Goal: Transaction & Acquisition: Book appointment/travel/reservation

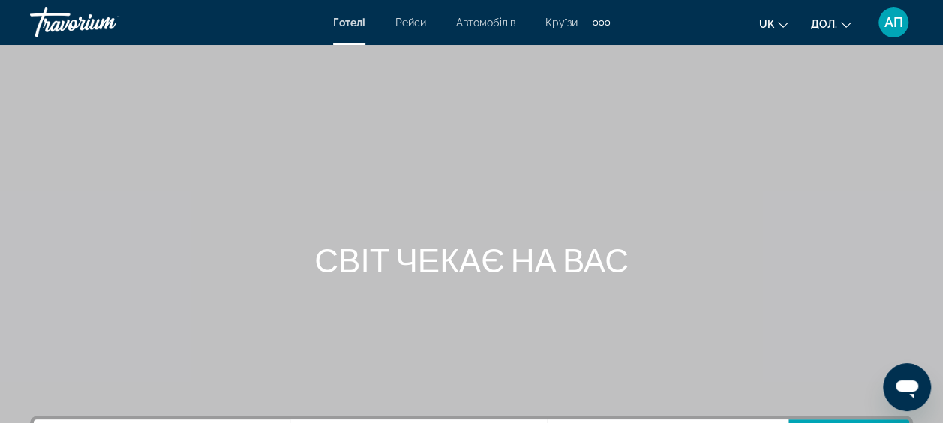
click at [357, 19] on span "Готелі" at bounding box center [349, 23] width 32 height 12
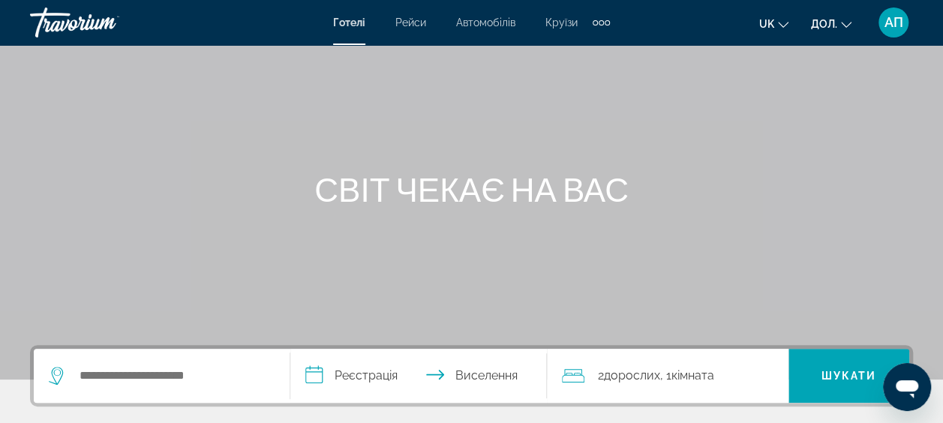
scroll to position [300, 0]
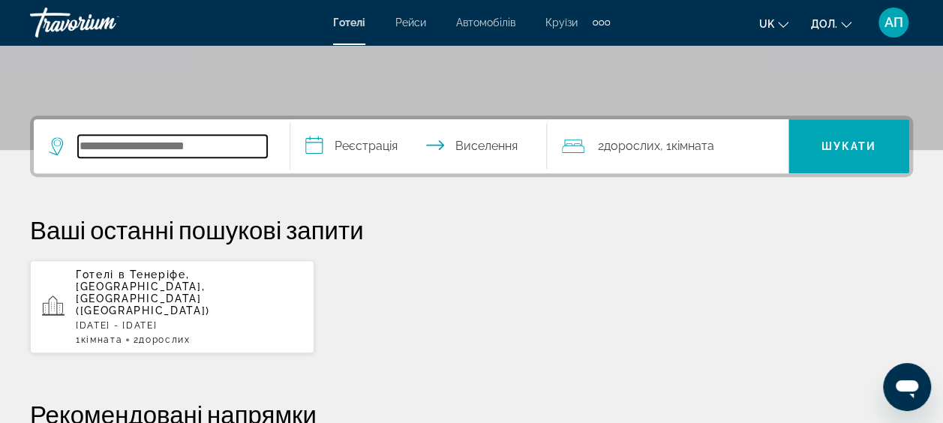
click at [120, 156] on input "Пошук місця розташування готелю" at bounding box center [172, 146] width 189 height 23
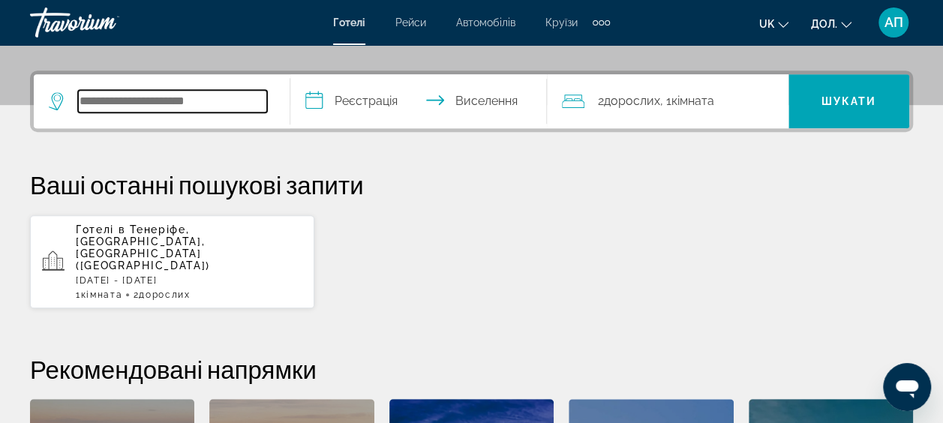
scroll to position [366, 0]
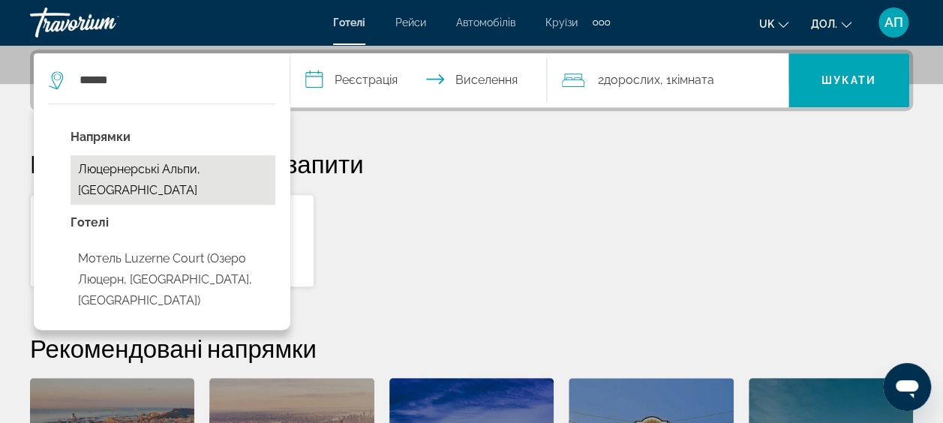
click at [179, 170] on button "Люцернерські Альпи, Швейцарія" at bounding box center [173, 180] width 205 height 50
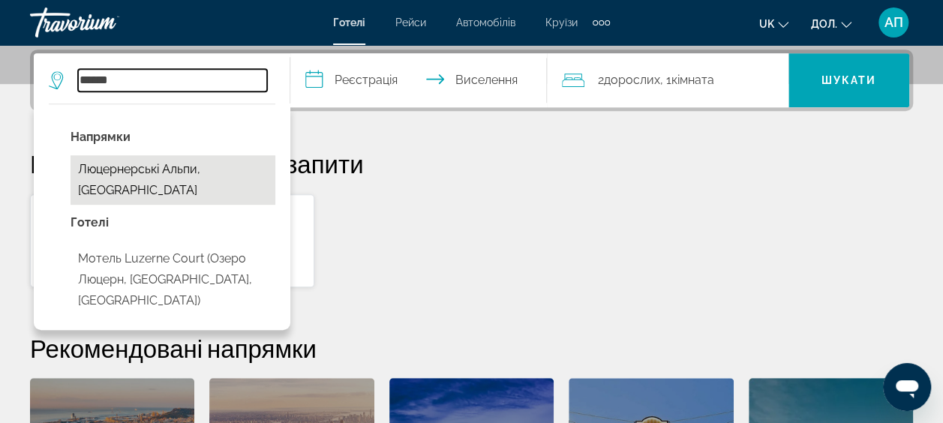
type input "**********"
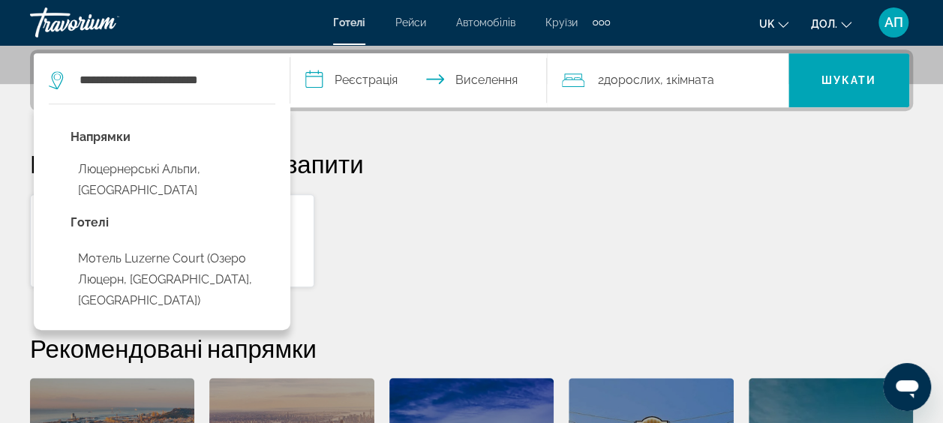
click at [179, 170] on button "Люцернерські Альпи, Швейцарія" at bounding box center [173, 180] width 205 height 50
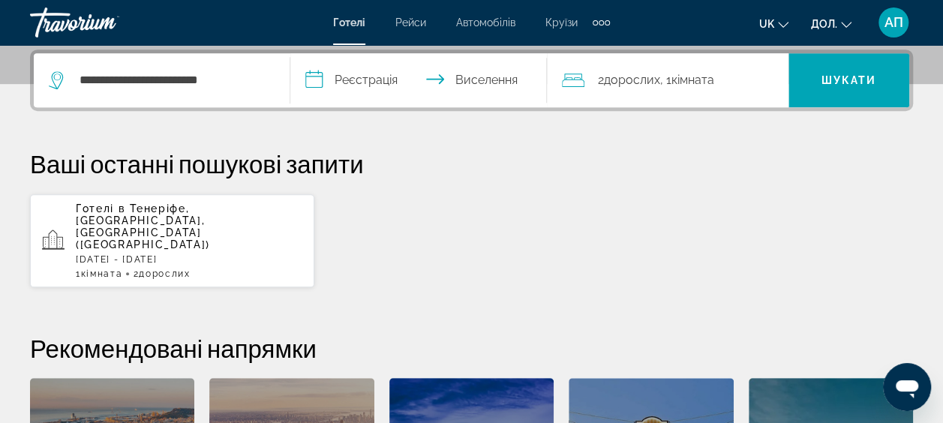
click at [312, 78] on input "**********" at bounding box center [421, 82] width 263 height 59
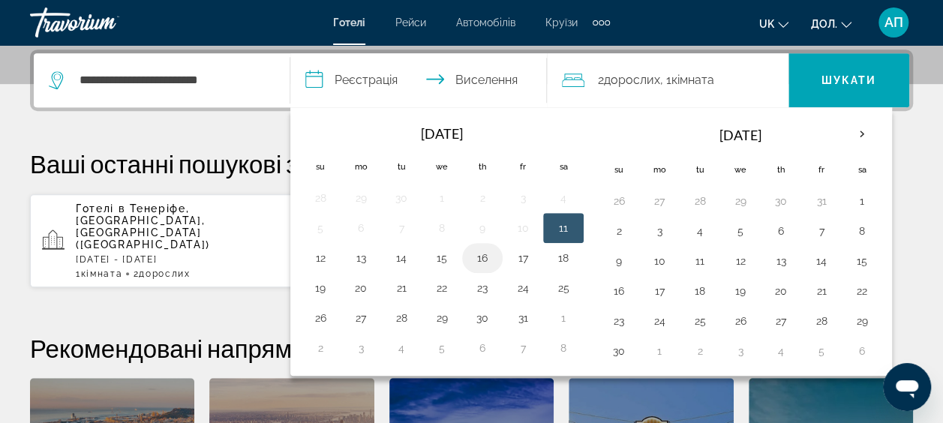
click at [476, 255] on button "16" at bounding box center [482, 258] width 24 height 21
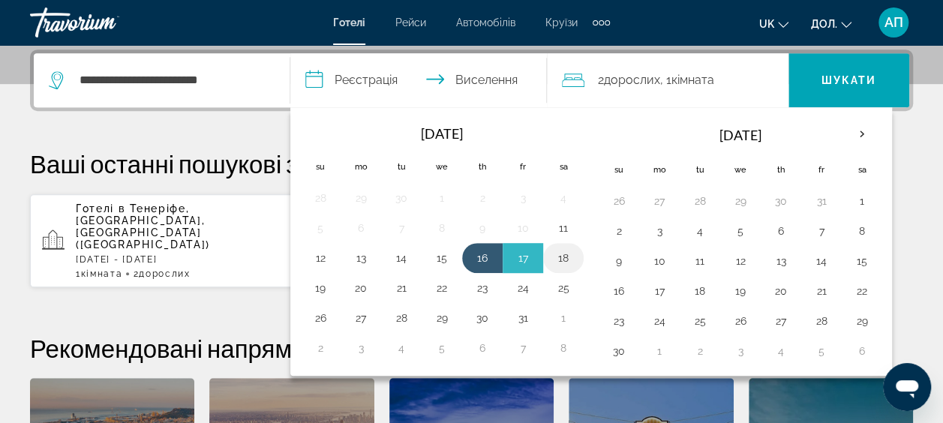
click at [563, 254] on button "18" at bounding box center [563, 258] width 24 height 21
type input "**********"
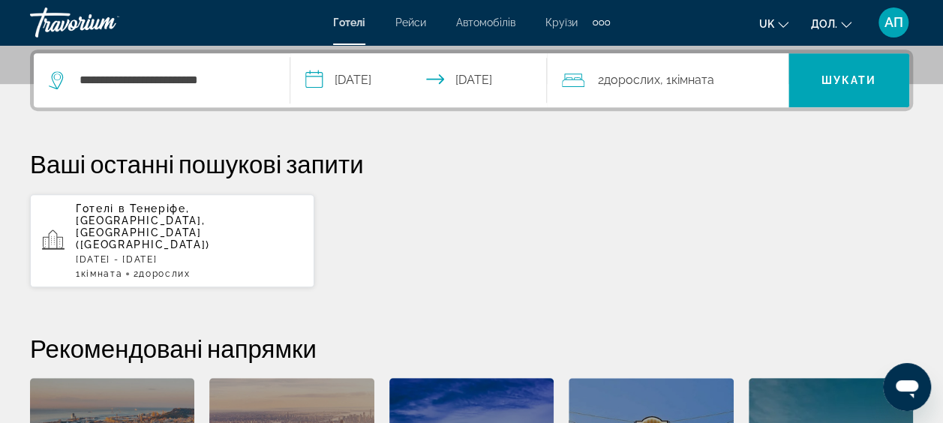
click at [642, 81] on span "Дорослих" at bounding box center [632, 80] width 56 height 14
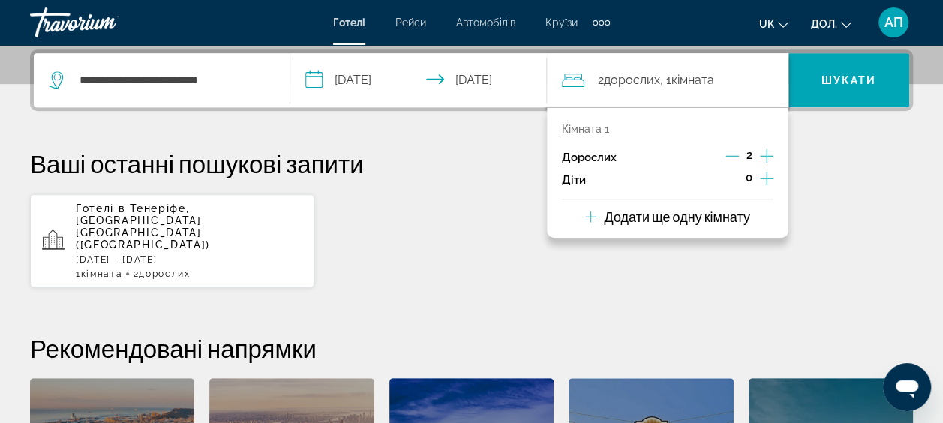
click at [762, 175] on icon "Збільшення кількості дітей" at bounding box center [767, 179] width 14 height 18
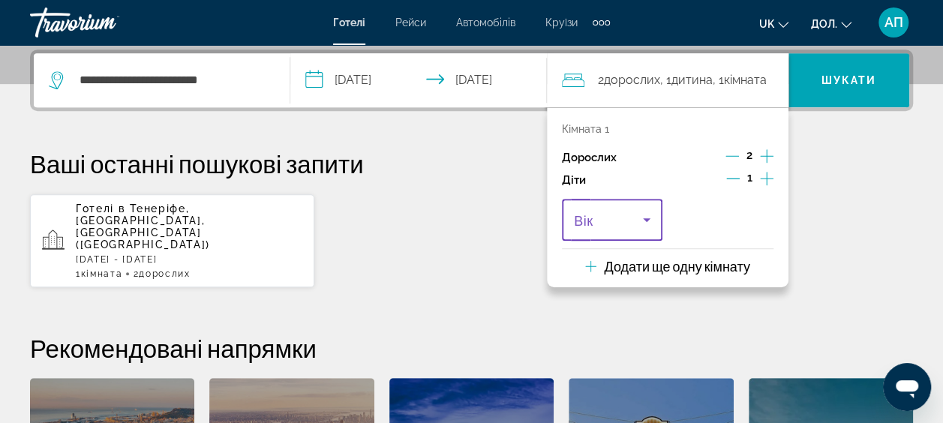
click at [648, 219] on icon "Мандрівники: 2 дорослих, 1 дитина" at bounding box center [647, 220] width 18 height 18
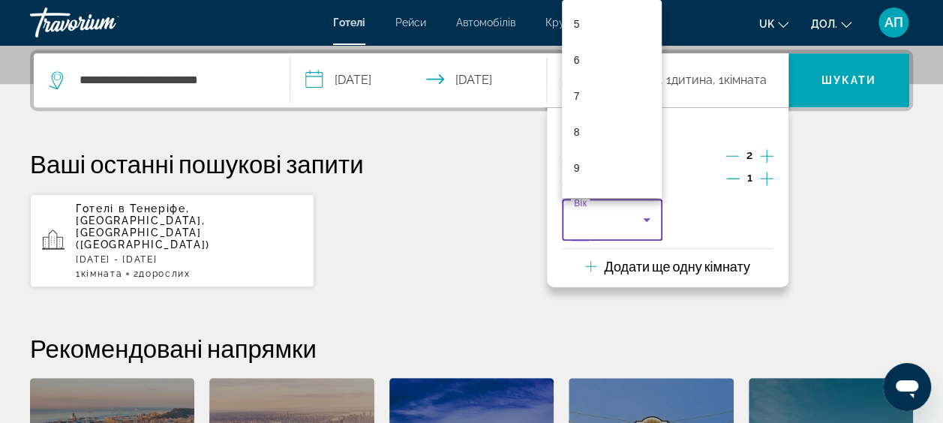
scroll to position [210, 0]
click at [578, 170] on span "10" at bounding box center [580, 174] width 12 height 18
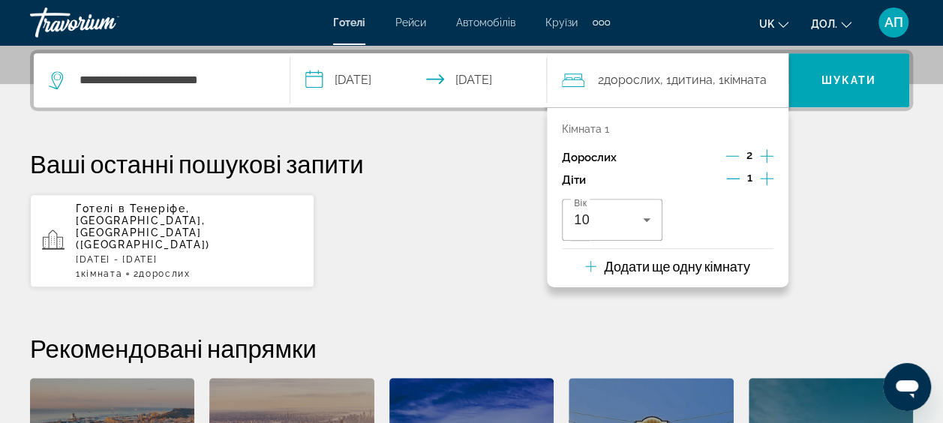
click at [764, 179] on icon "Збільшення кількості дітей" at bounding box center [767, 179] width 14 height 18
click at [758, 219] on icon "Мандрівники: 2 дорослих, 2 дітей" at bounding box center [758, 220] width 8 height 4
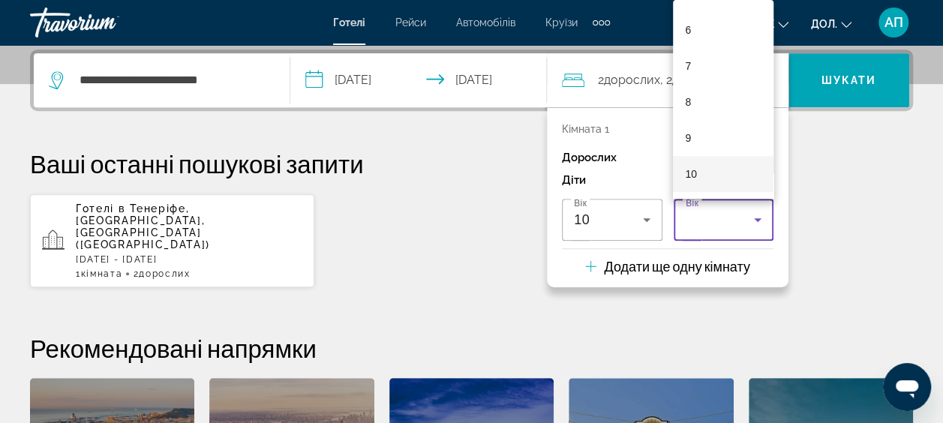
click at [701, 170] on mat-option "10" at bounding box center [723, 174] width 101 height 36
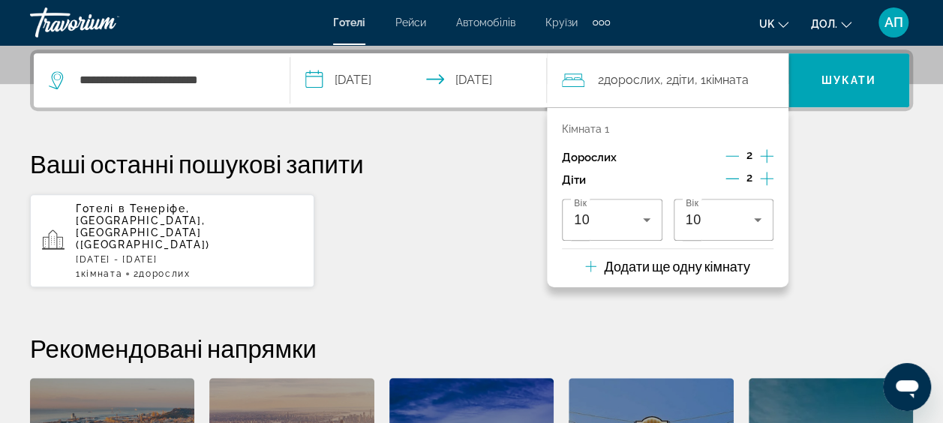
click at [767, 181] on icon "Збільшення кількості дітей" at bounding box center [767, 179] width 14 height 18
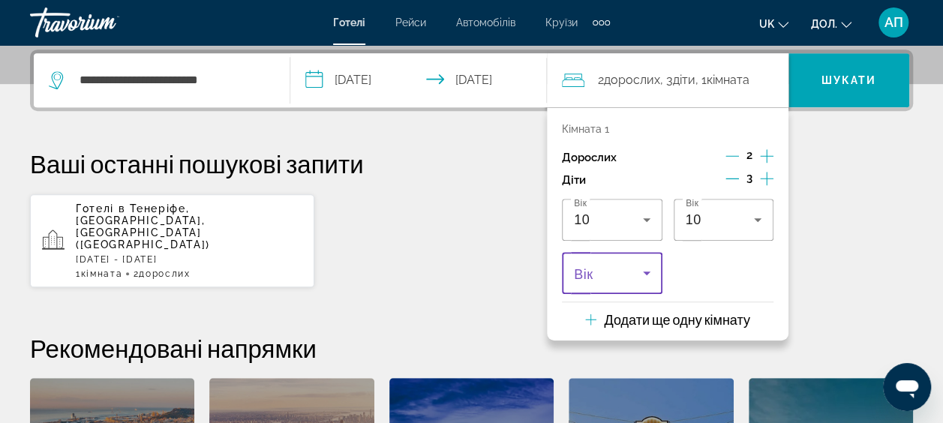
click at [645, 275] on icon "Мандрівники: 2 дорослих, 3 дітей" at bounding box center [647, 273] width 18 height 18
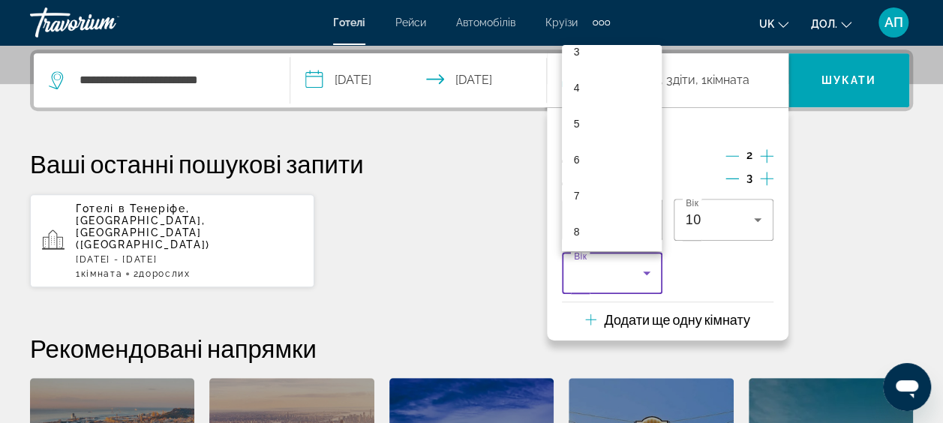
scroll to position [150, 0]
click at [584, 239] on mat-option "9" at bounding box center [612, 243] width 101 height 36
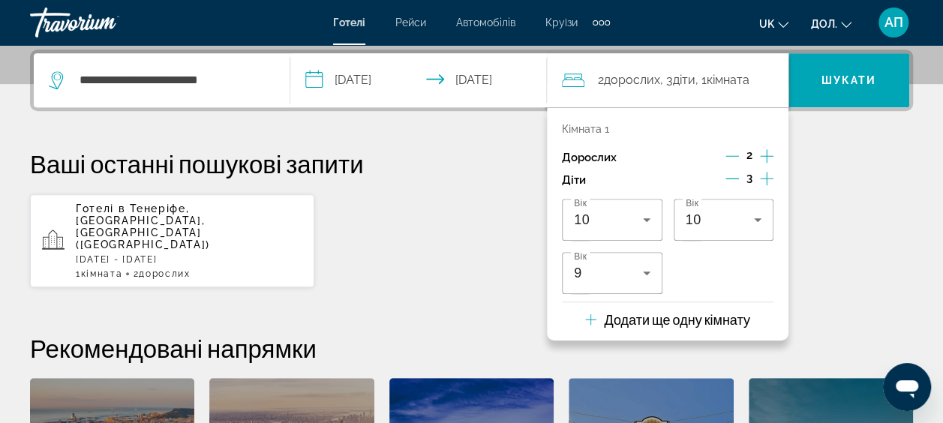
click at [767, 180] on icon "Збільшення кількості дітей" at bounding box center [767, 179] width 14 height 18
click at [755, 270] on icon "Мандрівники: 2 дорослих, 4 дітей" at bounding box center [758, 273] width 18 height 18
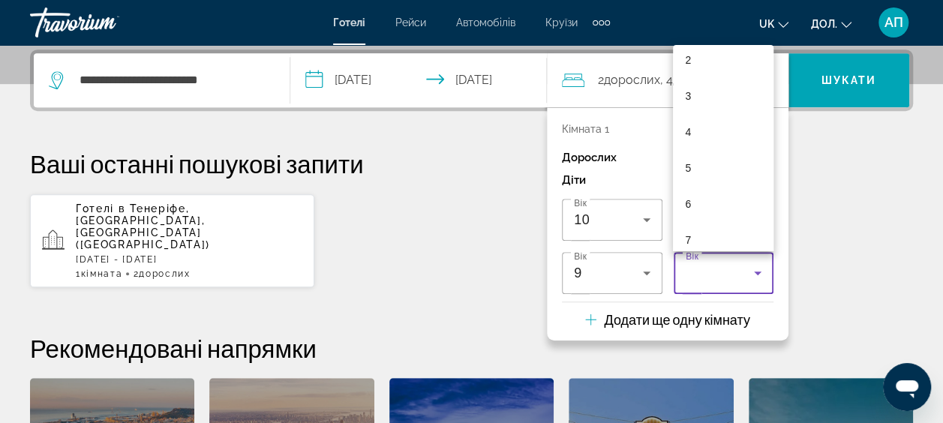
scroll to position [90, 0]
click at [696, 191] on mat-option "6" at bounding box center [723, 195] width 101 height 36
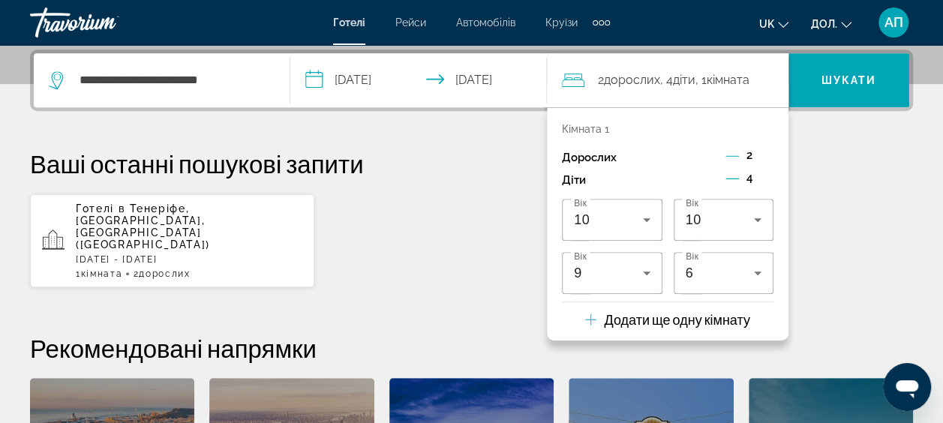
click at [590, 319] on icon "Мандрівники: 2 дорослих, 4 дітей" at bounding box center [590, 319] width 11 height 11
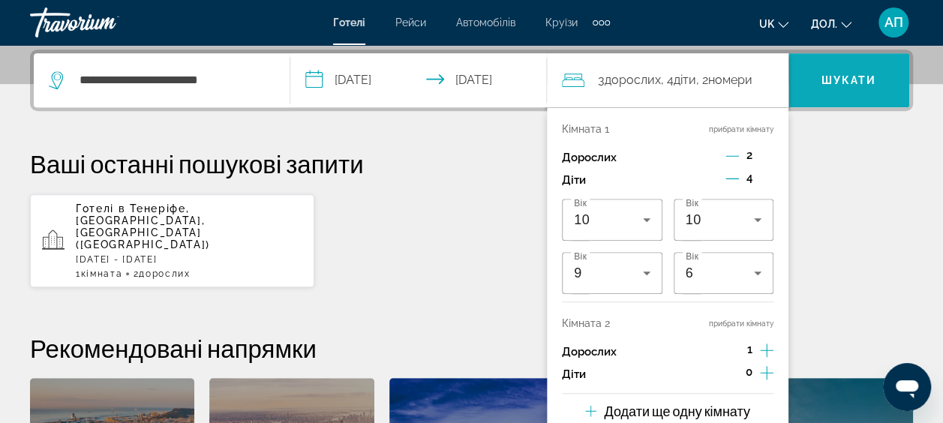
click at [857, 81] on span "Шукати" at bounding box center [849, 80] width 56 height 12
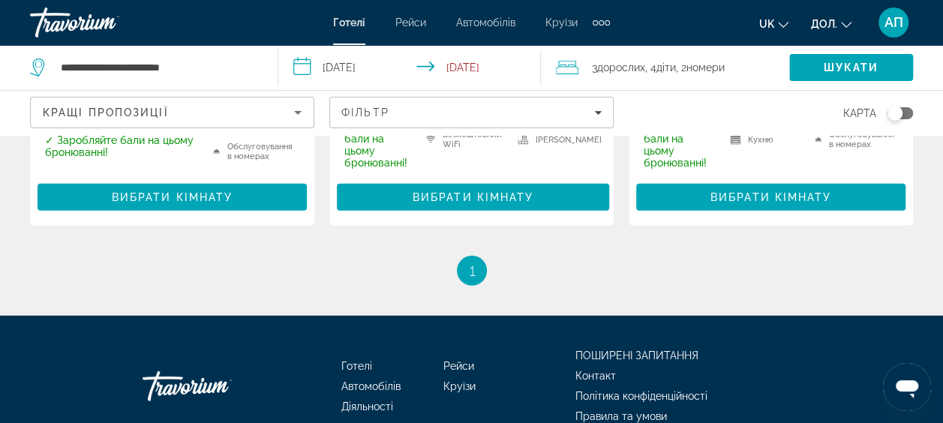
scroll to position [1916, 0]
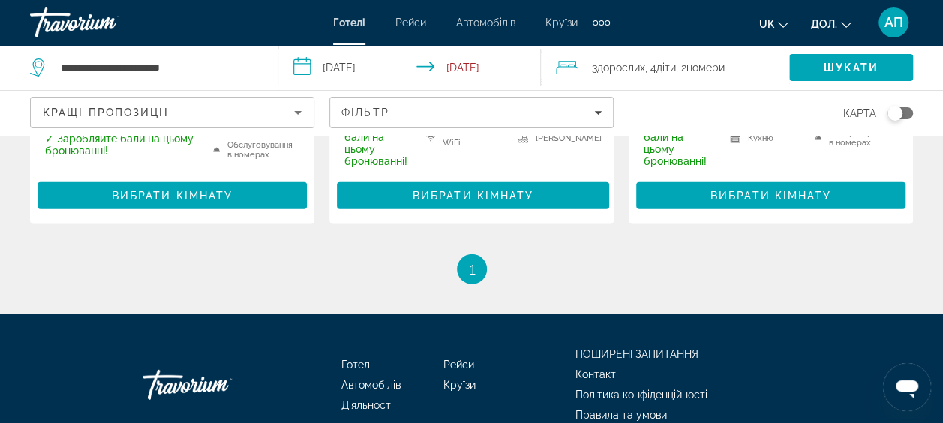
click at [466, 281] on li "Ви на сторінці 1" at bounding box center [472, 269] width 30 height 30
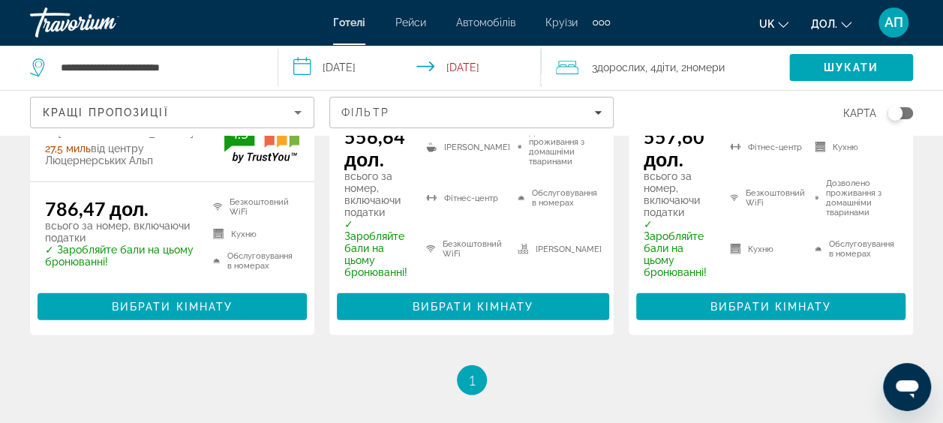
scroll to position [1800, 0]
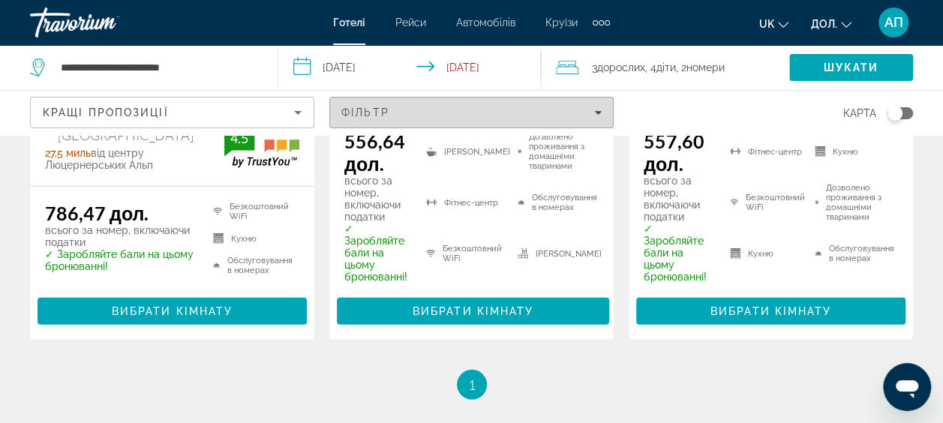
click at [586, 111] on div "Фільтр" at bounding box center [471, 113] width 260 height 12
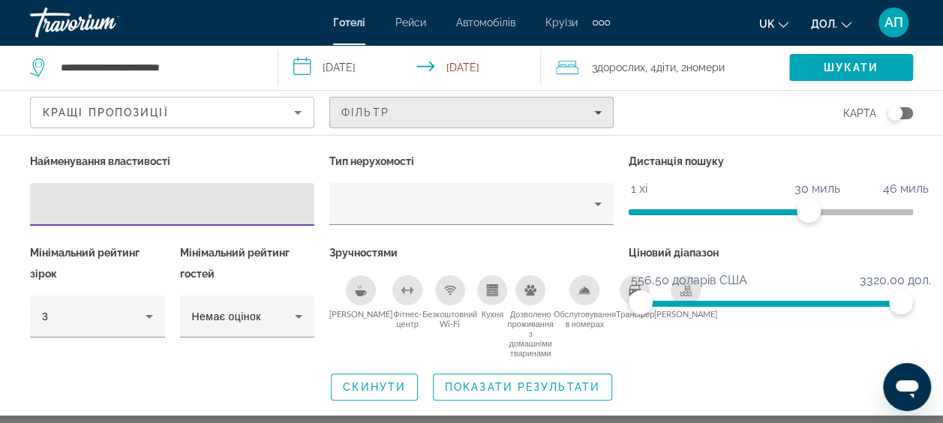
scroll to position [1722, 0]
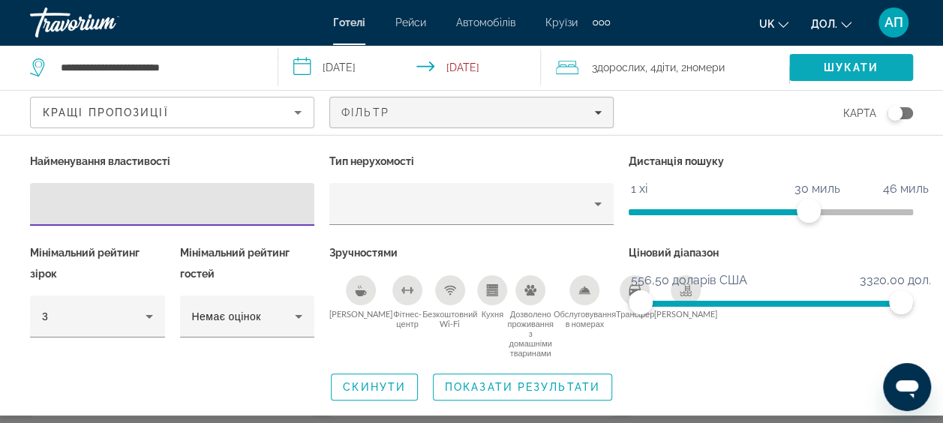
click at [870, 59] on span "Шукати" at bounding box center [851, 68] width 124 height 36
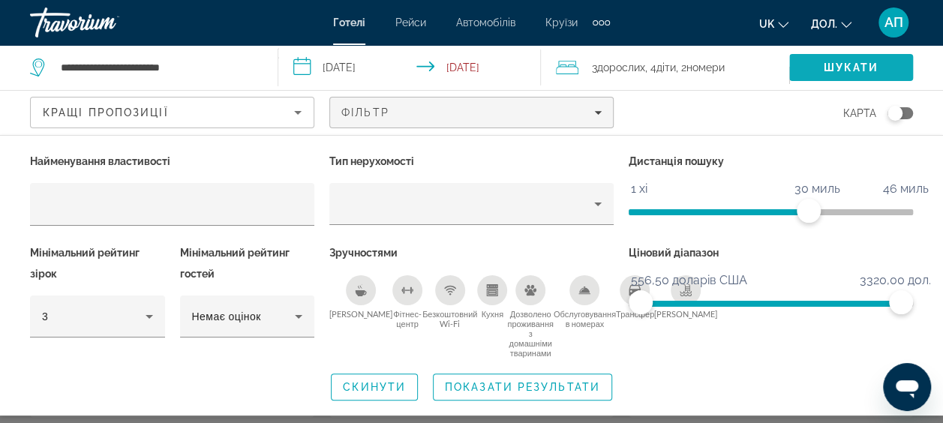
click at [872, 63] on span "Шукати" at bounding box center [852, 68] width 56 height 12
click at [551, 393] on span "Віджет пошуку" at bounding box center [523, 387] width 178 height 36
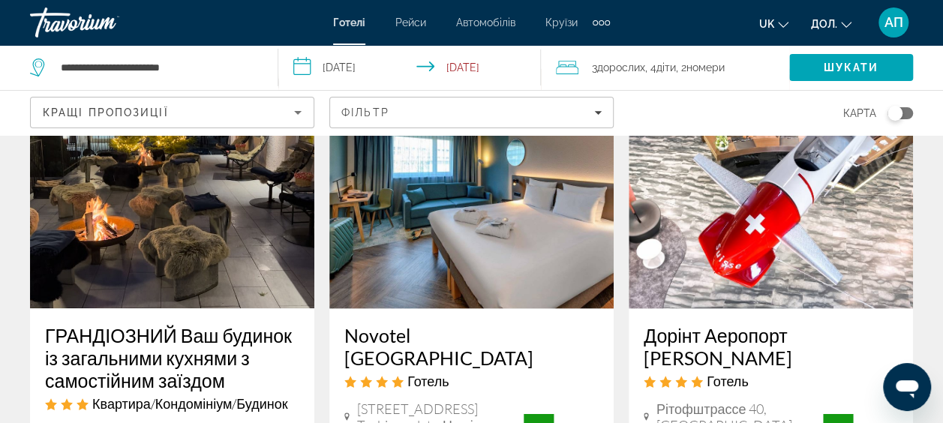
scroll to position [1439, 0]
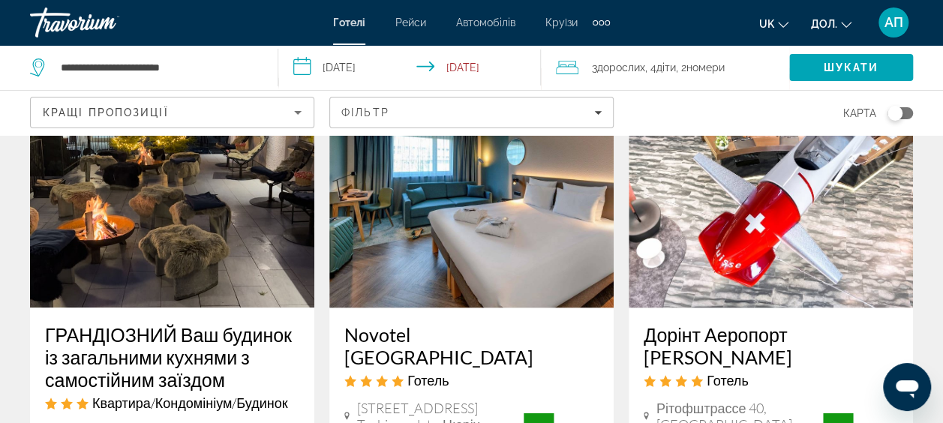
click at [792, 266] on img "Основний зміст" at bounding box center [771, 188] width 284 height 240
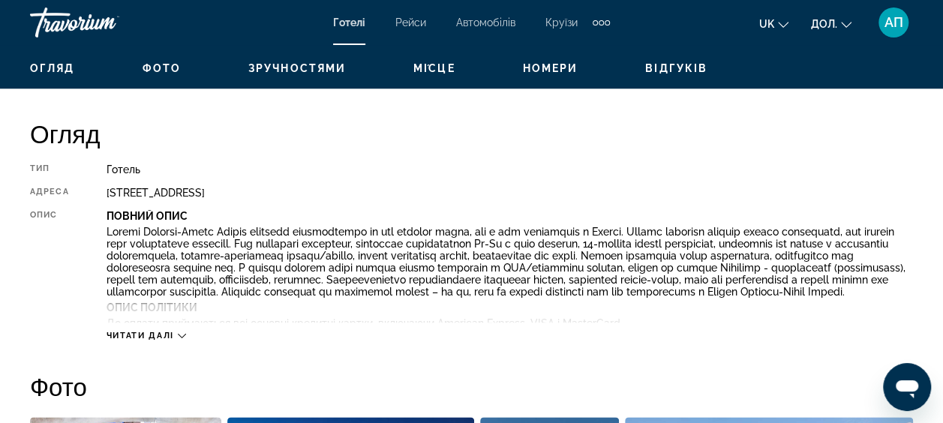
scroll to position [718, 0]
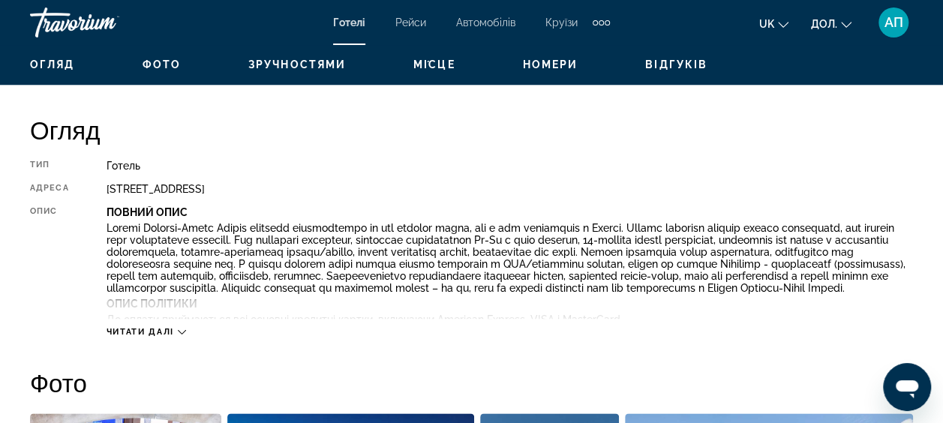
click at [171, 333] on span "Читати далі" at bounding box center [141, 332] width 68 height 10
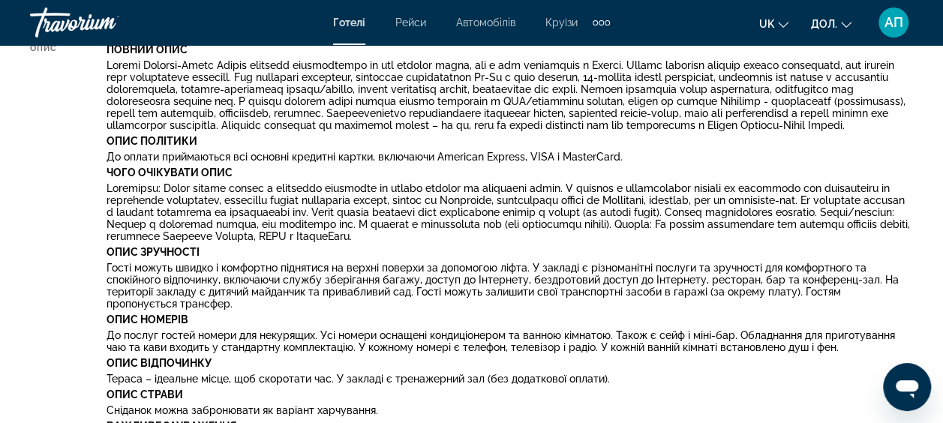
scroll to position [882, 0]
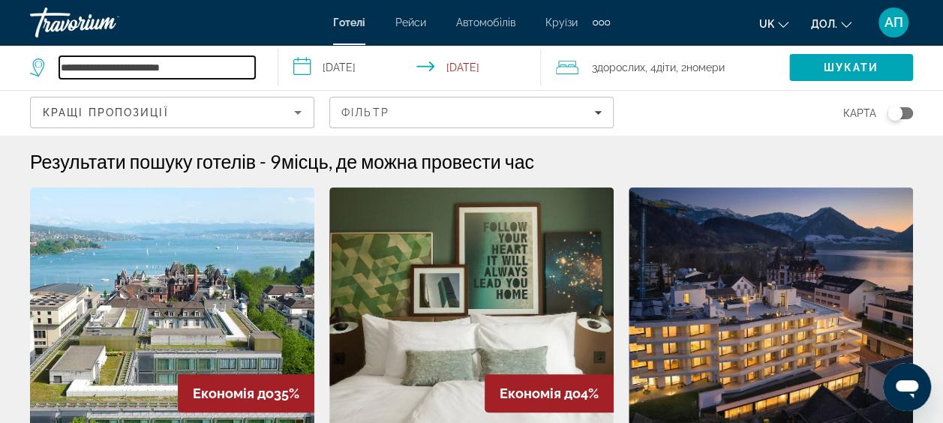
click at [141, 63] on input "**********" at bounding box center [157, 67] width 196 height 23
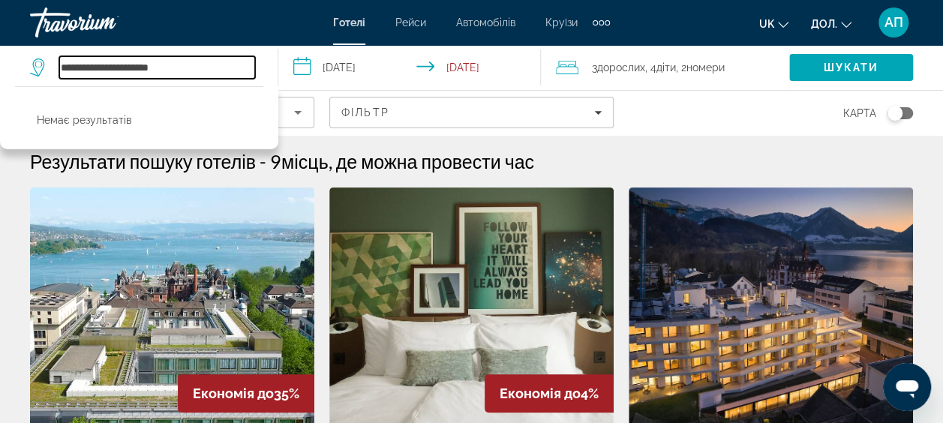
click at [201, 63] on input "**********" at bounding box center [157, 67] width 196 height 23
type input "*"
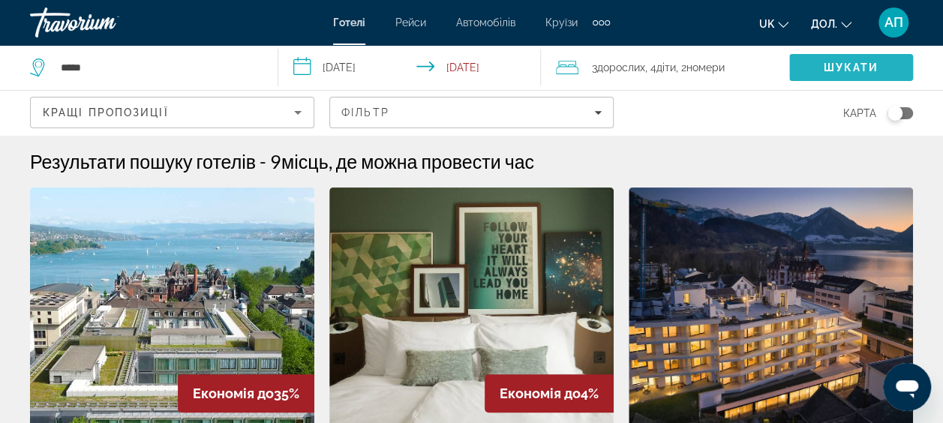
click at [858, 62] on span "Шукати" at bounding box center [852, 68] width 56 height 12
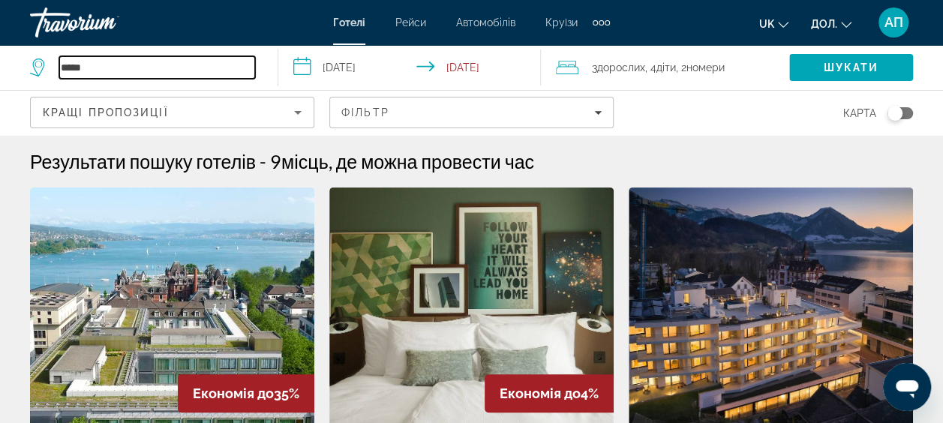
click at [212, 66] on input "*****" at bounding box center [157, 67] width 196 height 23
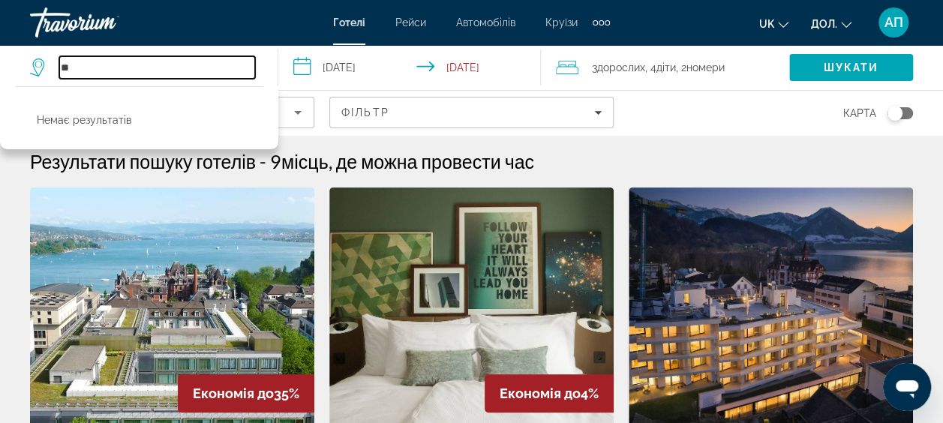
type input "*"
type input "**********"
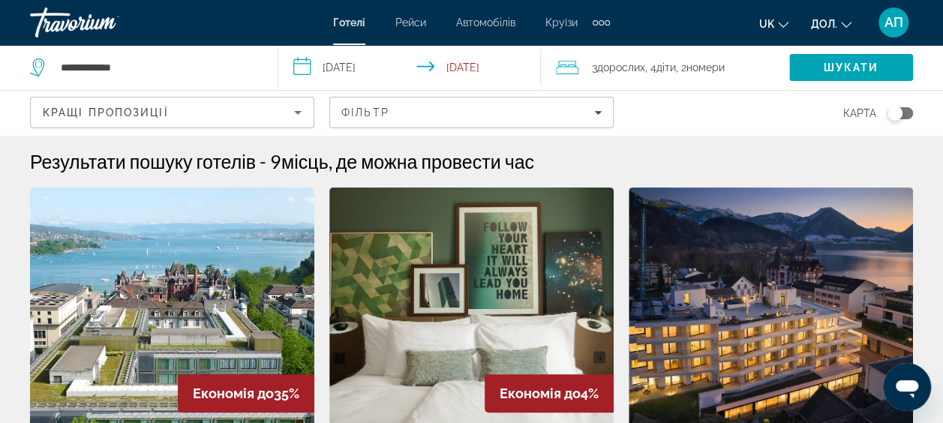
click at [901, 111] on div "Перемкнути карту" at bounding box center [894, 113] width 15 height 15
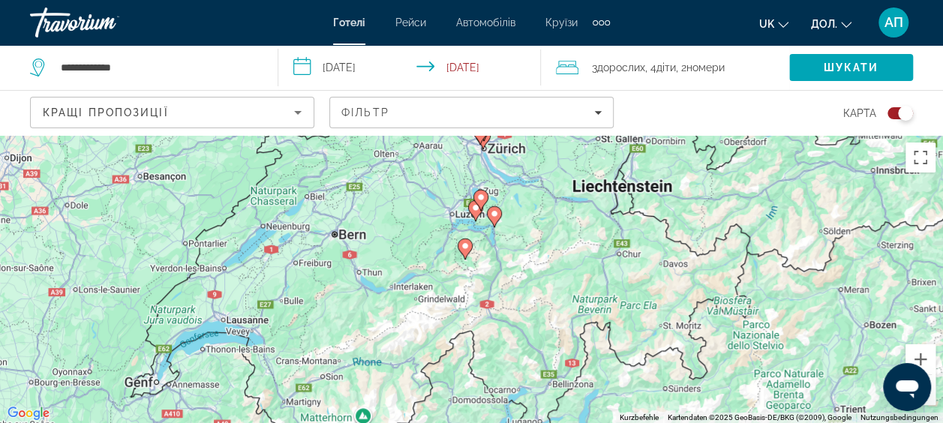
drag, startPoint x: 707, startPoint y: 242, endPoint x: 713, endPoint y: 159, distance: 82.7
click at [713, 159] on div "Um den Modus zum Ziehen mit der Tastatur zu aktivieren, drückst du Alt + Eingab…" at bounding box center [471, 279] width 943 height 288
click at [935, 402] on div "Um den Modus zum Ziehen mit der Tastatur zu aktivieren, drückst du Alt + Eingab…" at bounding box center [471, 279] width 943 height 288
click at [930, 393] on button "Verkleinern" at bounding box center [920, 390] width 30 height 30
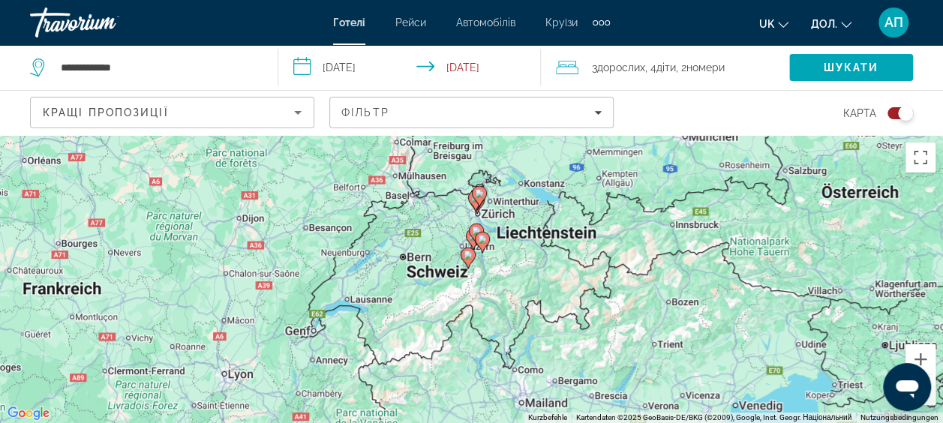
click at [930, 393] on button "Verkleinern" at bounding box center [920, 390] width 30 height 30
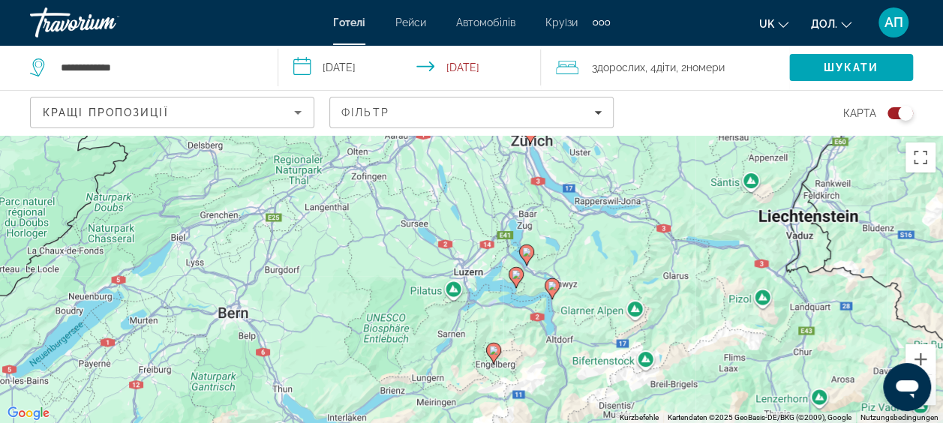
click at [497, 360] on gmp-advanced-marker "Основний зміст" at bounding box center [493, 353] width 15 height 23
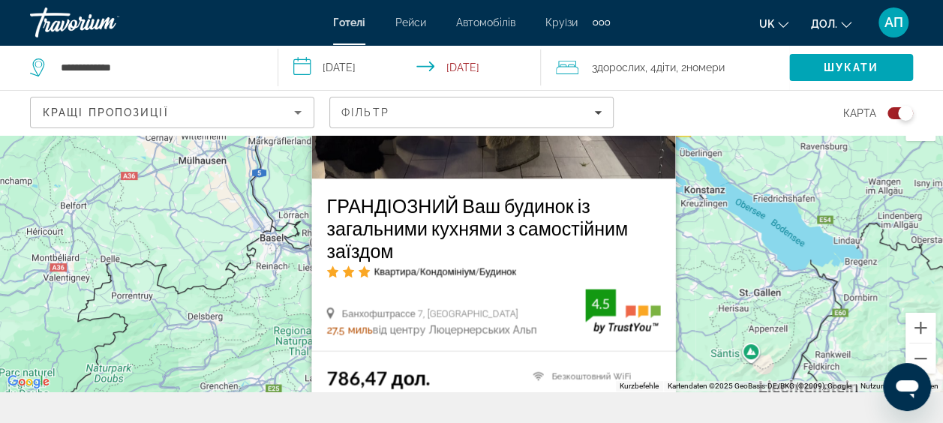
scroll to position [29, 0]
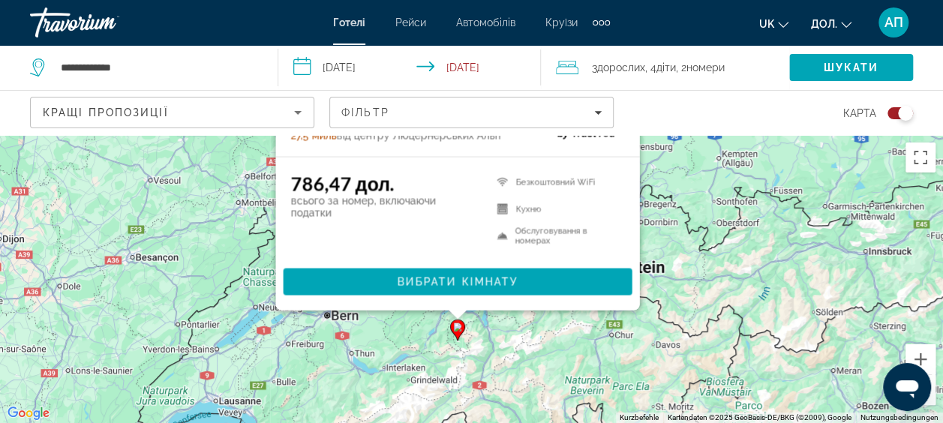
click at [738, 353] on div "Um den Modus zum Ziehen mit der Tastatur zu aktivieren, drückst du Alt + Eingab…" at bounding box center [471, 279] width 943 height 288
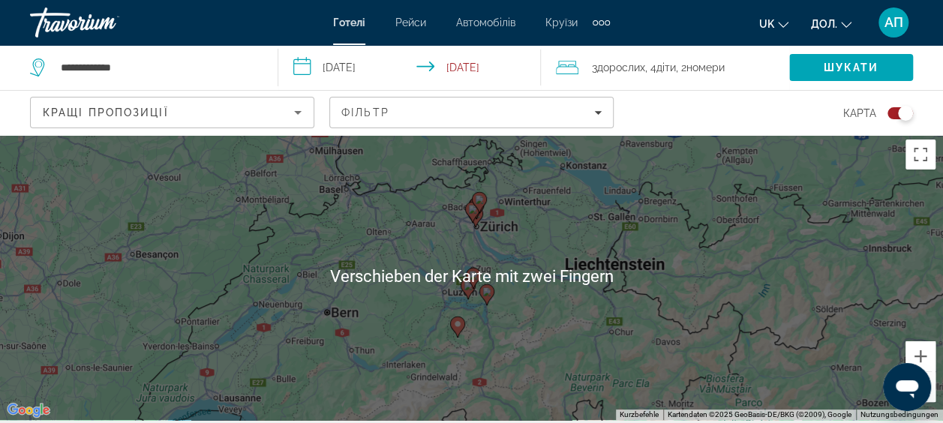
scroll to position [8, 0]
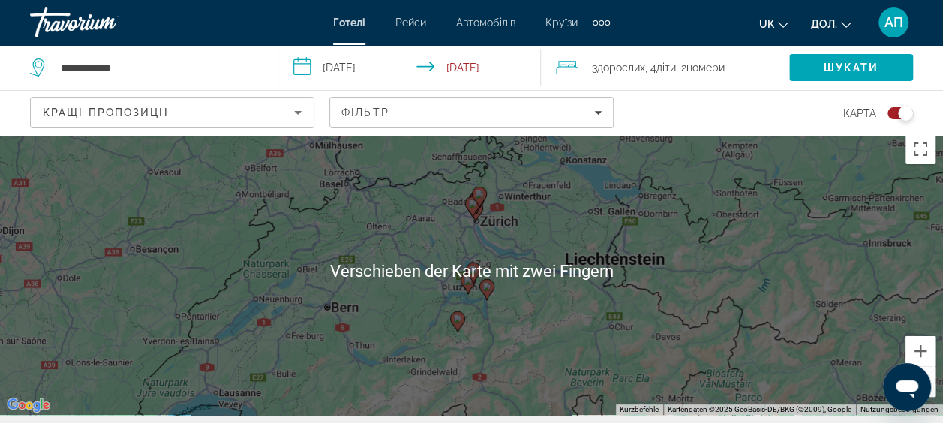
click at [585, 345] on div "Um den Modus zum Ziehen mit der Tastatur zu aktivieren, drückst du Alt + Eingab…" at bounding box center [471, 271] width 943 height 288
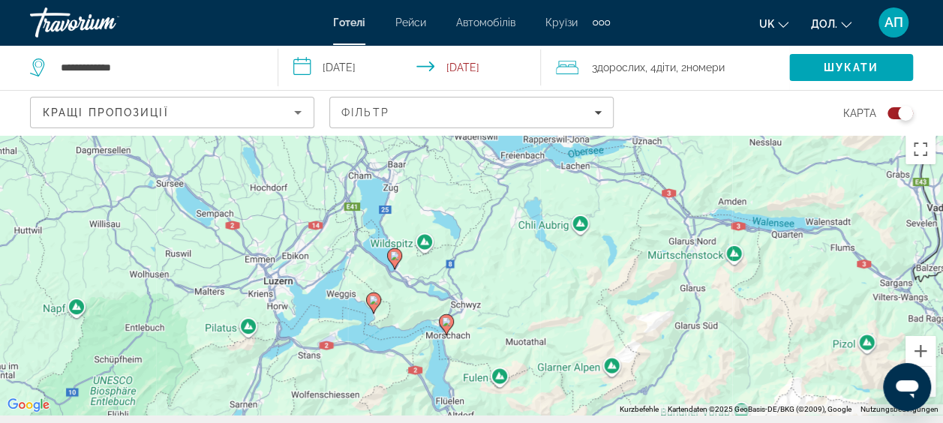
scroll to position [0, 0]
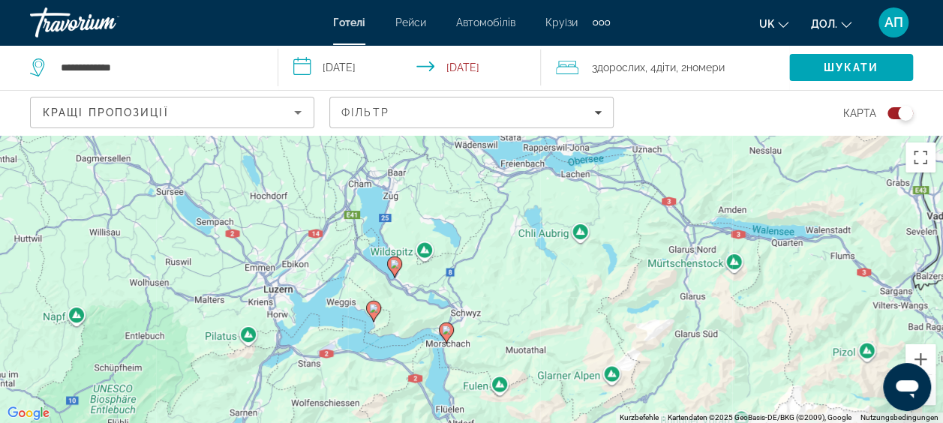
click at [573, 225] on div "Um den Modus zum Ziehen mit der Tastatur zu aktivieren, drückst du Alt + Eingab…" at bounding box center [471, 279] width 943 height 288
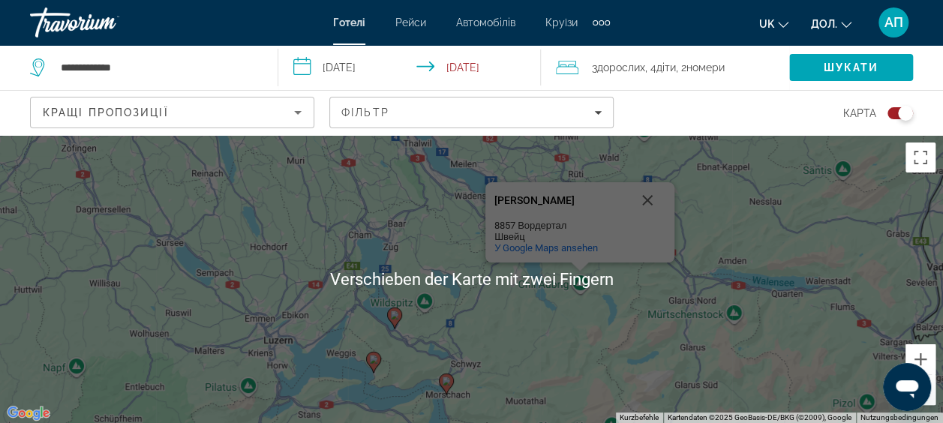
click at [618, 315] on div "Um den Modus zum Ziehen mit der Tastatur zu aktivieren, drückst du Alt + Eingab…" at bounding box center [471, 279] width 943 height 288
click at [650, 192] on button "Schließen" at bounding box center [647, 200] width 36 height 36
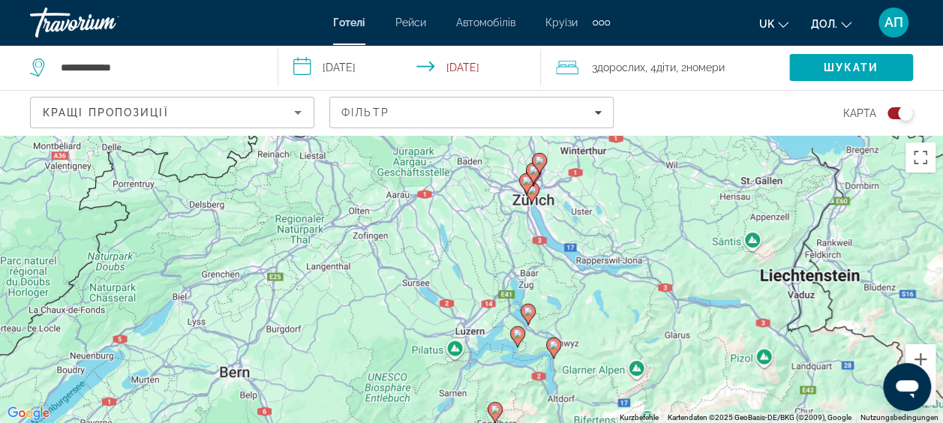
click at [578, 212] on div "Um den Modus zum Ziehen mit der Tastatur zu aktivieren, drückst du Alt + Eingab…" at bounding box center [471, 279] width 943 height 288
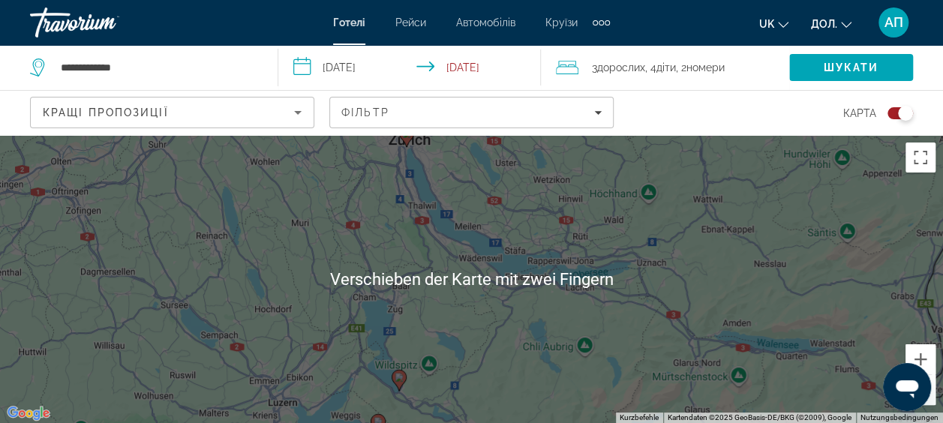
click at [532, 214] on div "Um den Modus zum Ziehen mit der Tastatur zu aktivieren, drückst du Alt + Eingab…" at bounding box center [471, 279] width 943 height 288
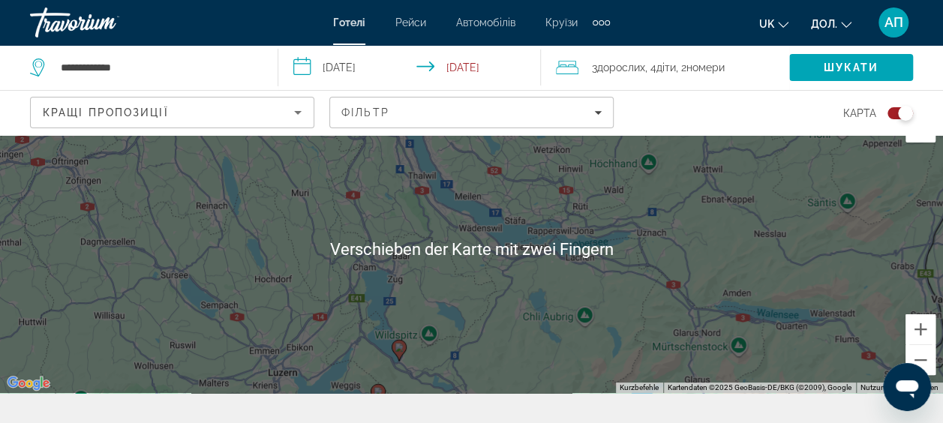
scroll to position [31, 0]
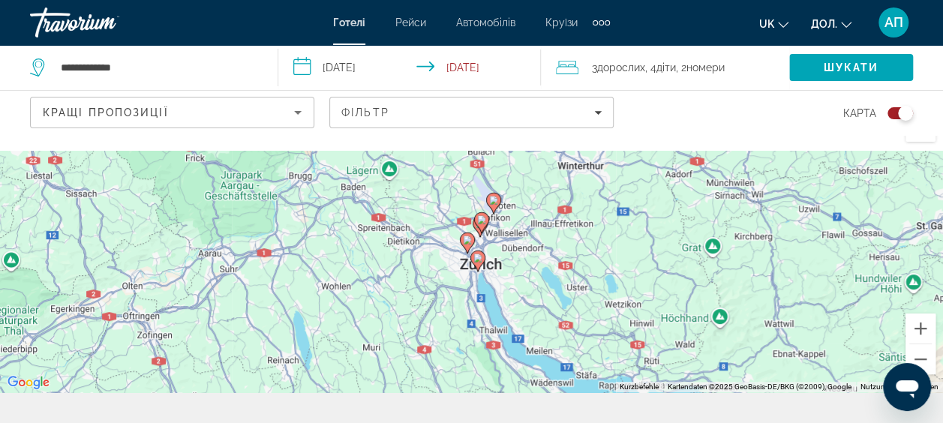
drag, startPoint x: 455, startPoint y: 183, endPoint x: 534, endPoint y: 353, distance: 187.2
click at [534, 353] on div "Um den Modus zum Ziehen mit der Tastatur zu aktivieren, drückst du Alt + Eingab…" at bounding box center [471, 248] width 943 height 288
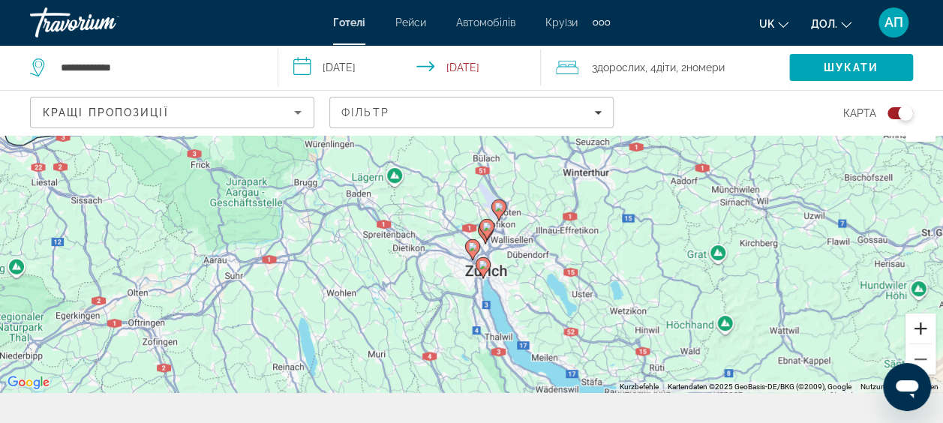
click at [911, 320] on button "Vergrößern" at bounding box center [920, 329] width 30 height 30
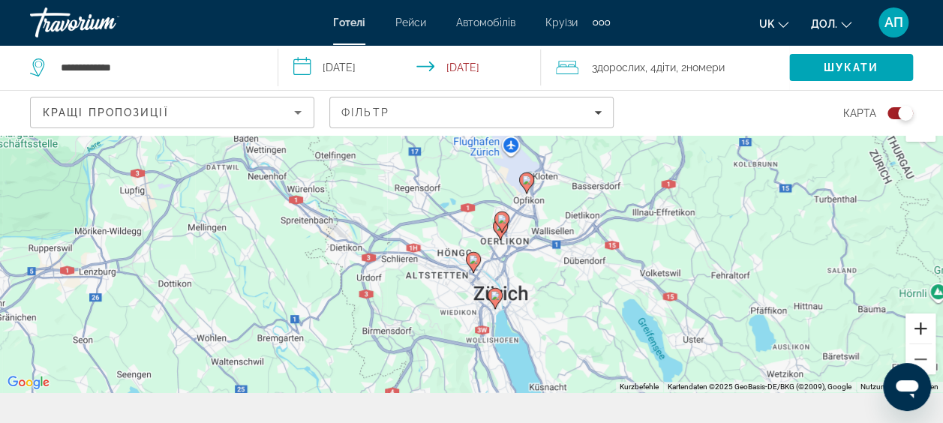
click at [924, 330] on button "Vergrößern" at bounding box center [920, 329] width 30 height 30
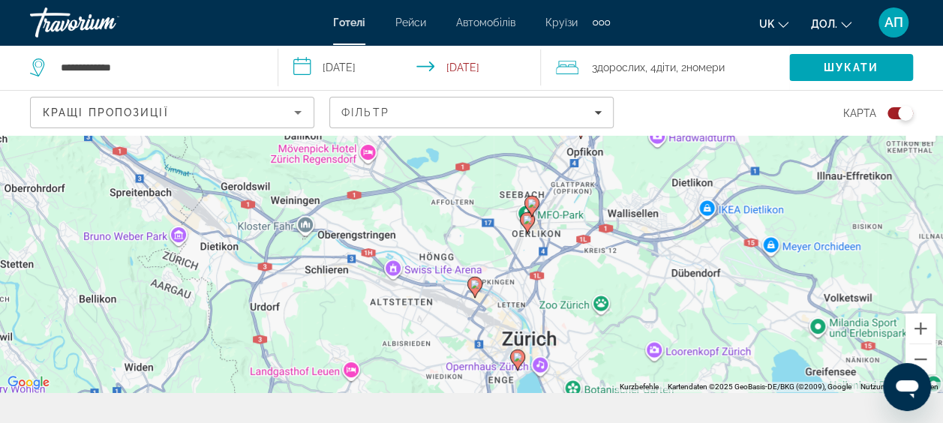
click at [532, 201] on image "Основний зміст" at bounding box center [531, 203] width 9 height 9
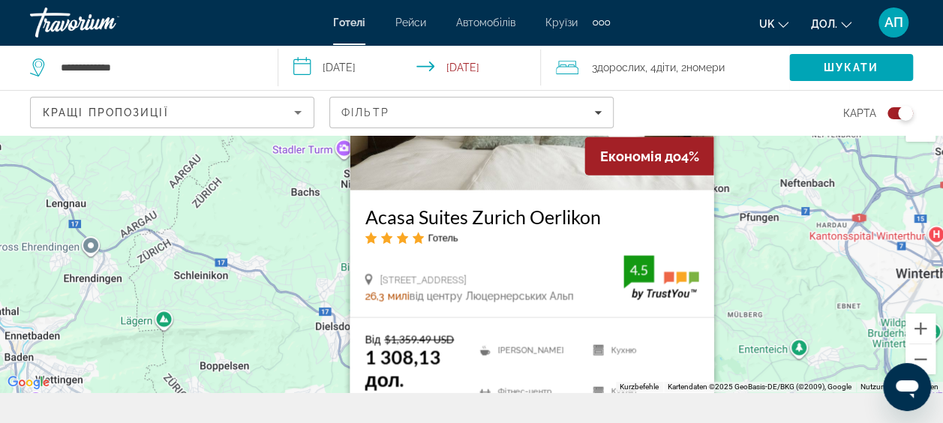
click at [656, 67] on font ", 4" at bounding box center [650, 68] width 11 height 12
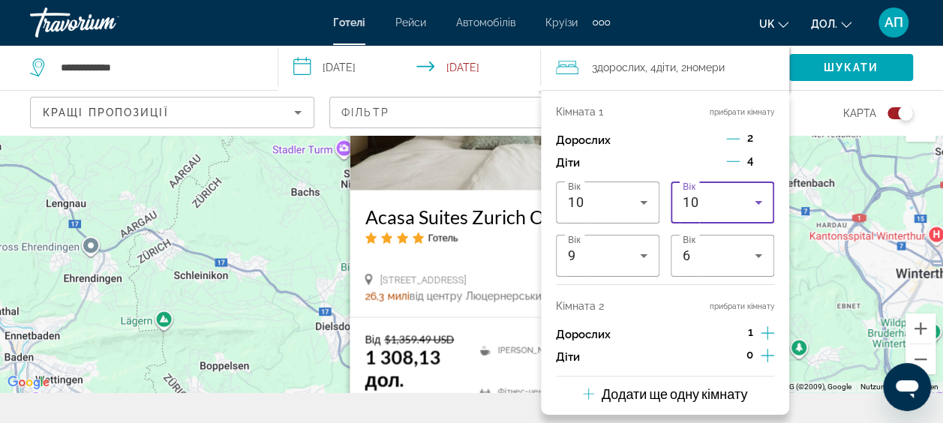
click at [757, 206] on icon "Мандрівники: 3 дорослих, 4 дітей" at bounding box center [758, 203] width 18 height 18
click at [748, 399] on mat-pseudo-checkbox "10 років" at bounding box center [755, 405] width 14 height 14
click at [734, 158] on icon "Зменшення кількості дітей" at bounding box center [733, 162] width 14 height 14
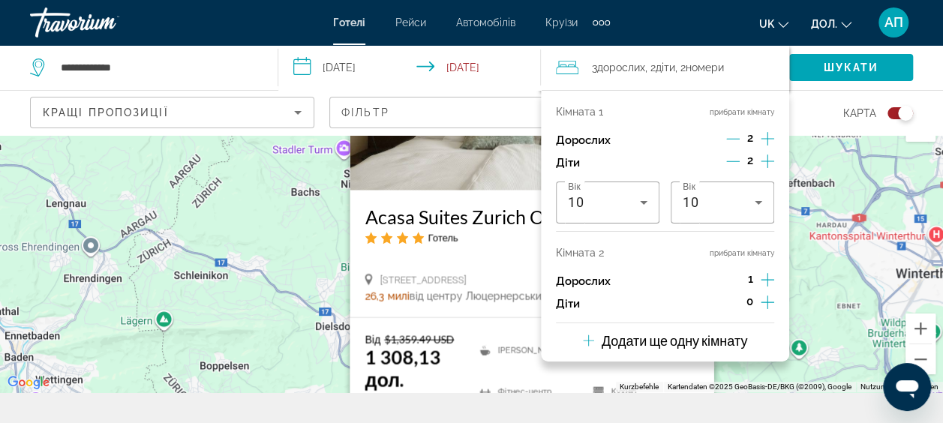
click at [585, 251] on p "Кімната 2" at bounding box center [580, 253] width 48 height 12
click at [755, 248] on button "прибрати кімнату" at bounding box center [742, 253] width 65 height 10
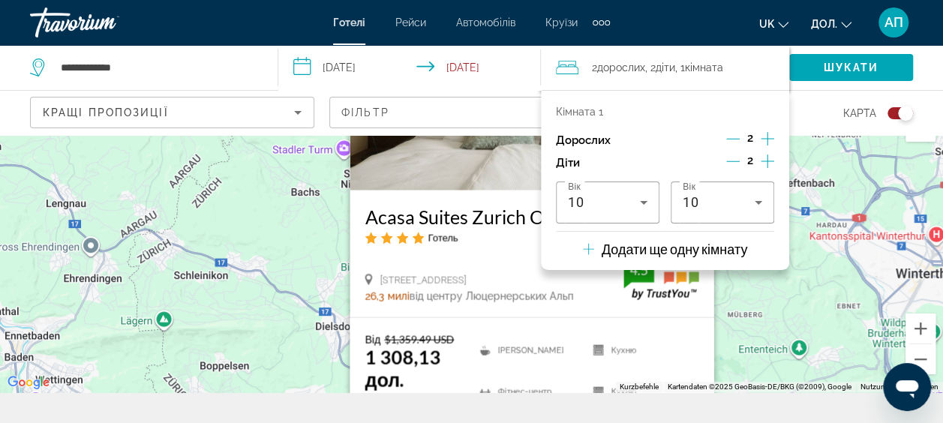
click at [610, 66] on span "Дорослих" at bounding box center [621, 68] width 48 height 12
click at [839, 68] on span "Шукати" at bounding box center [852, 68] width 56 height 12
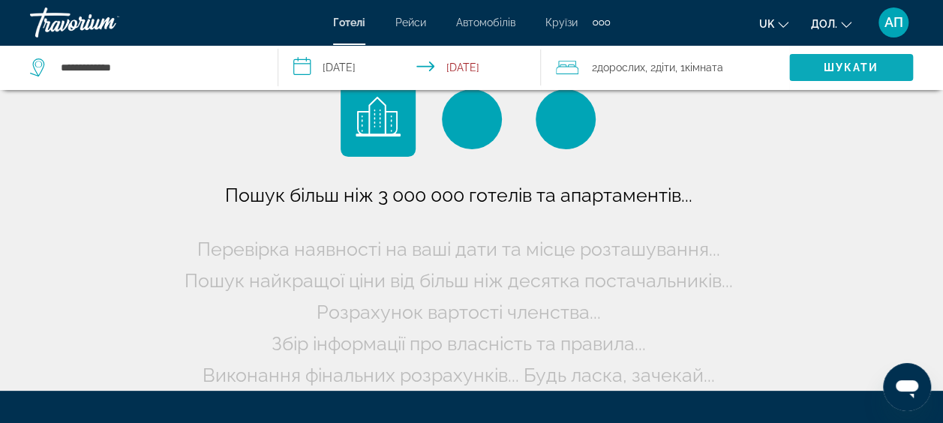
scroll to position [0, 0]
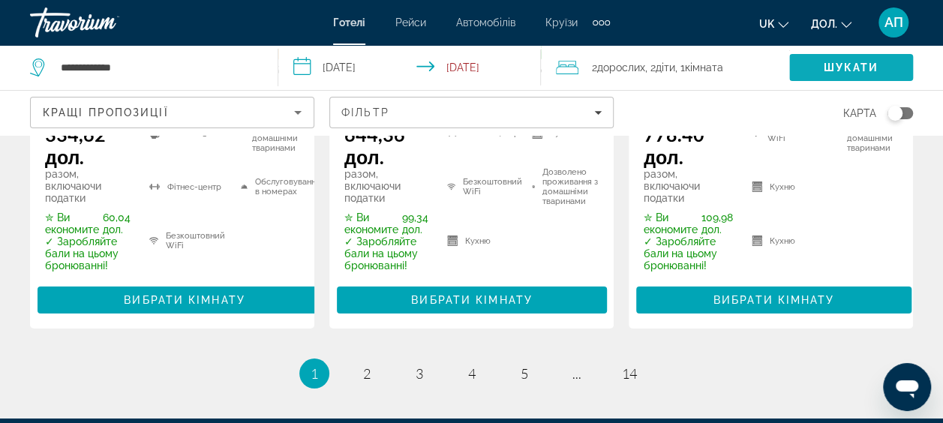
scroll to position [2550, 0]
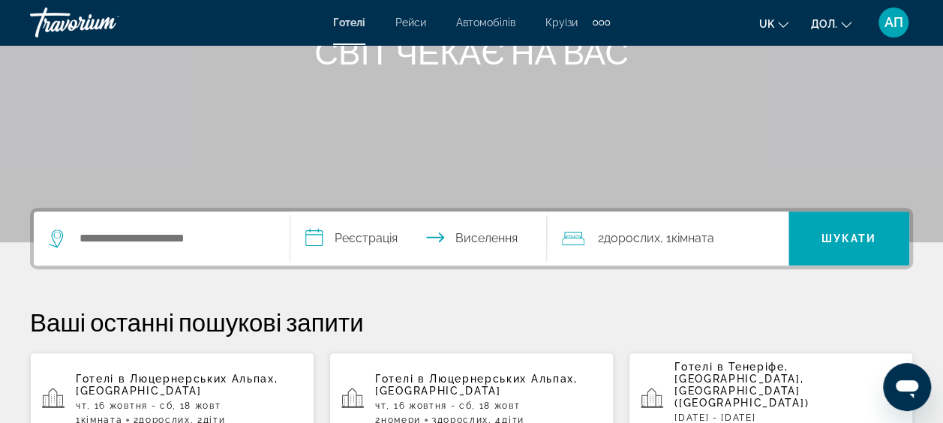
scroll to position [221, 0]
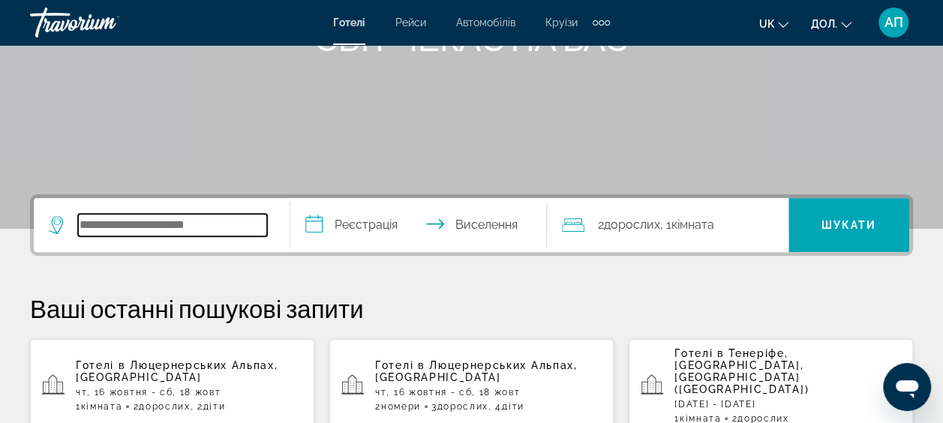
click at [201, 231] on input "Пошук місця розташування готелю" at bounding box center [172, 225] width 189 height 23
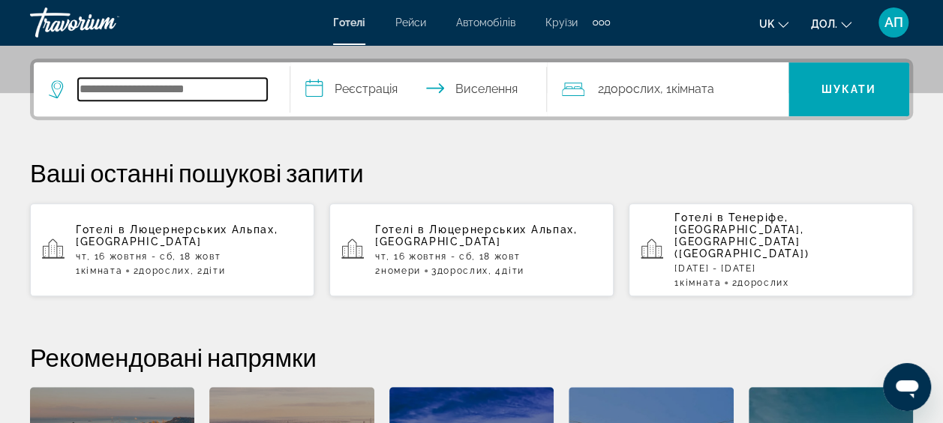
scroll to position [366, 0]
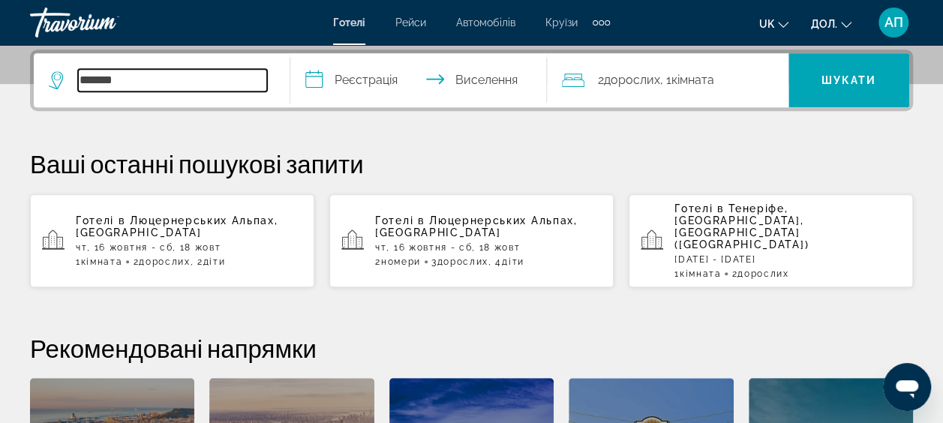
type input "*******"
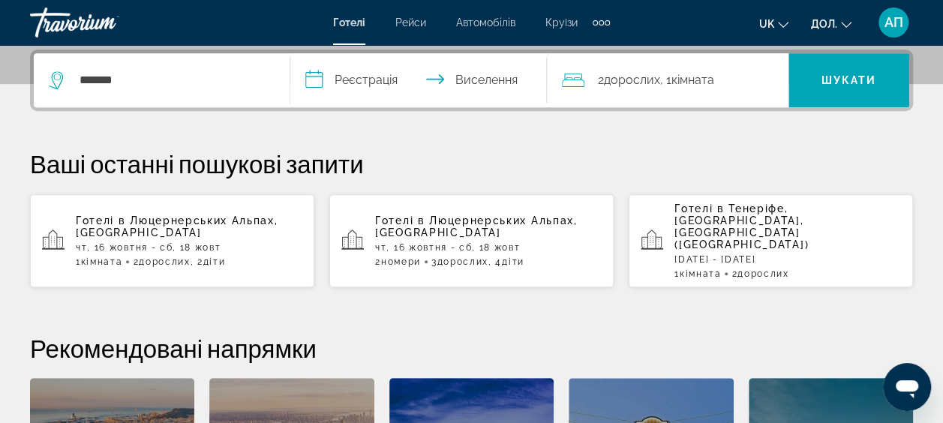
click at [317, 77] on input "**********" at bounding box center [421, 82] width 263 height 59
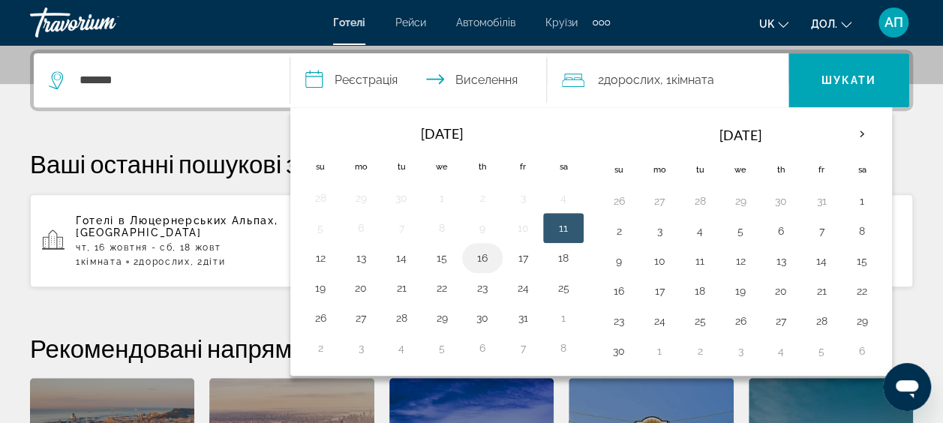
click at [479, 252] on button "16" at bounding box center [482, 258] width 24 height 21
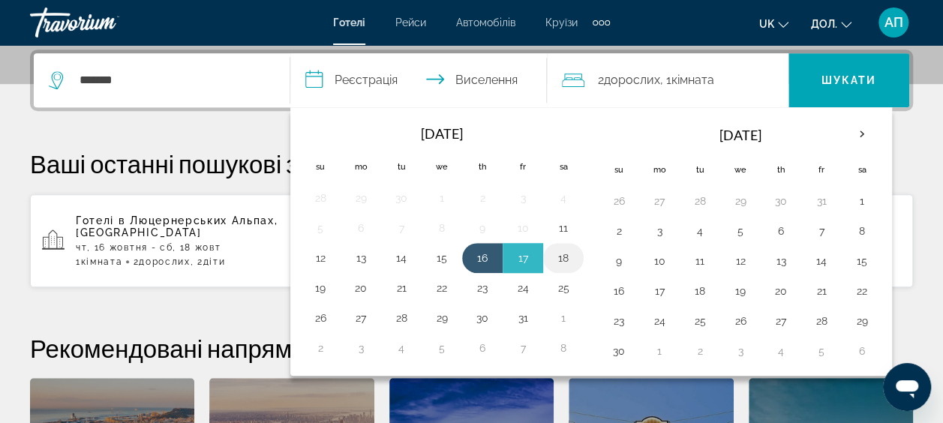
click at [561, 252] on button "18" at bounding box center [563, 258] width 24 height 21
type input "**********"
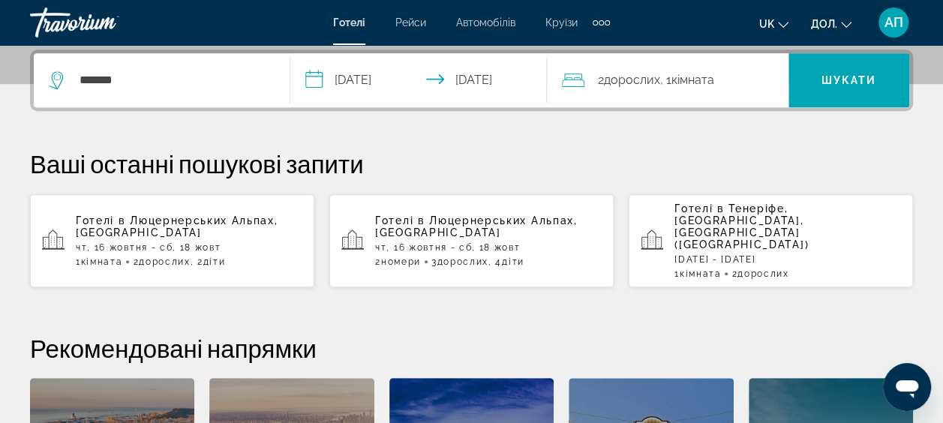
click at [659, 81] on span "Дорослих" at bounding box center [632, 80] width 56 height 14
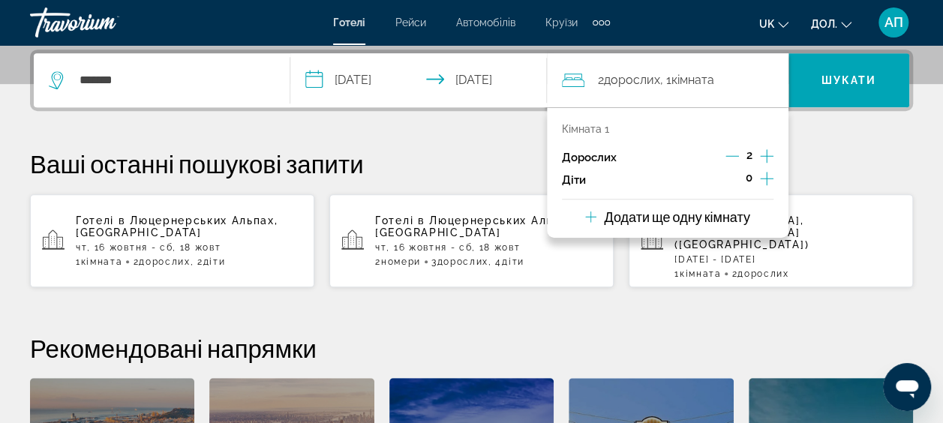
click at [767, 172] on icon "Збільшення кількості дітей" at bounding box center [767, 179] width 14 height 18
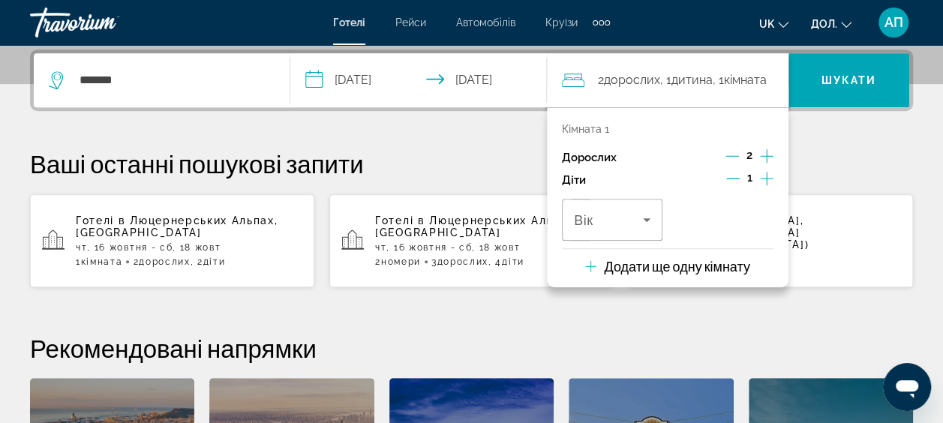
click at [767, 172] on icon "Збільшення кількості дітей" at bounding box center [767, 179] width 14 height 18
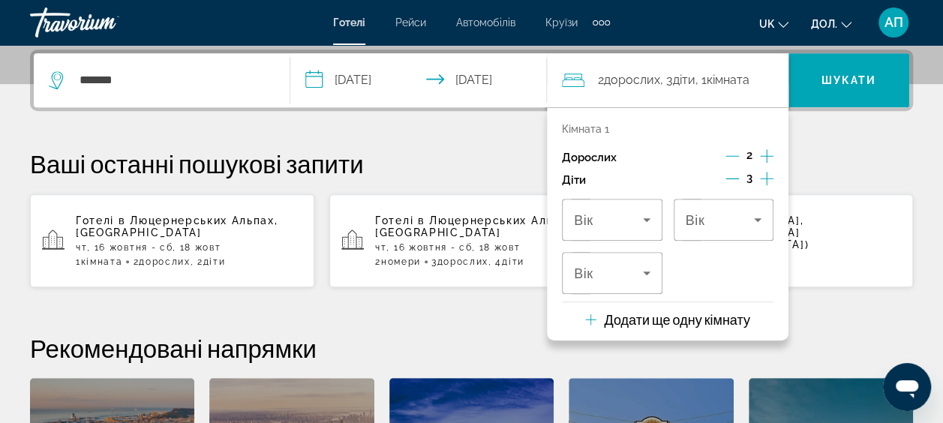
click at [767, 172] on icon "Збільшення кількості дітей" at bounding box center [767, 179] width 14 height 18
click at [647, 221] on icon "Мандрівники: 2 дорослих, 4 дітей" at bounding box center [647, 220] width 18 height 18
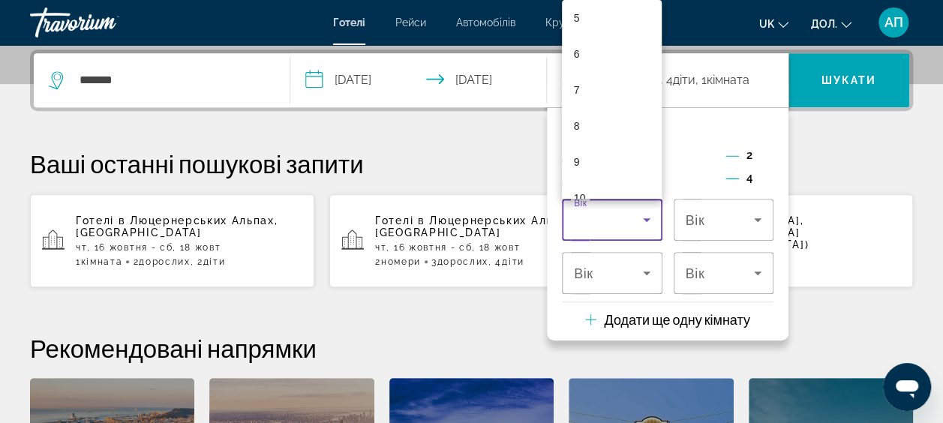
scroll to position [210, 0]
click at [589, 171] on mat-option "10" at bounding box center [612, 174] width 101 height 36
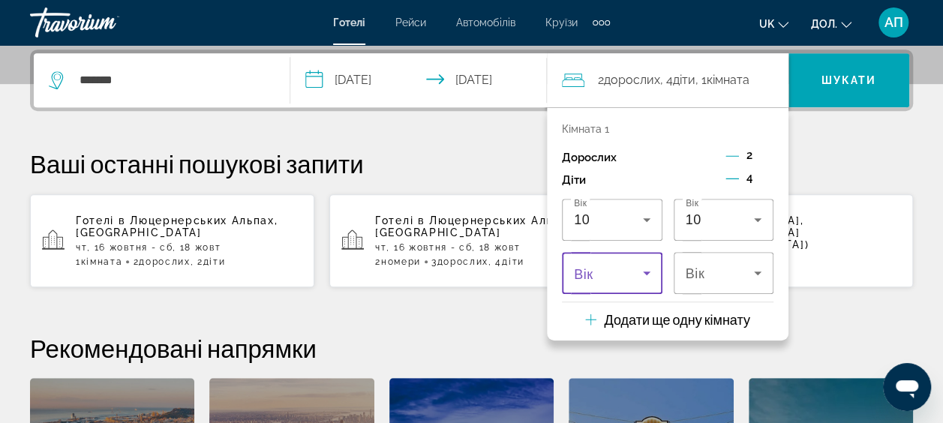
click at [609, 271] on span "Мандрівники: 2 дорослих, 4 дітей" at bounding box center [608, 273] width 69 height 18
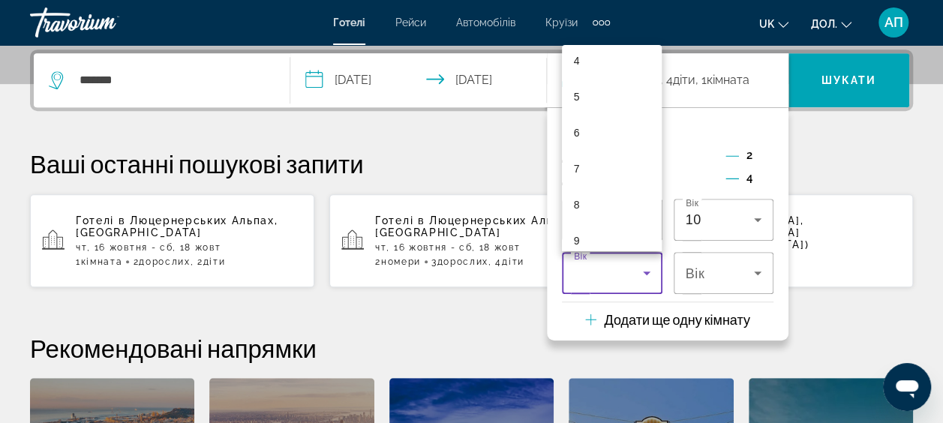
scroll to position [180, 0]
click at [578, 209] on span "9" at bounding box center [577, 213] width 6 height 18
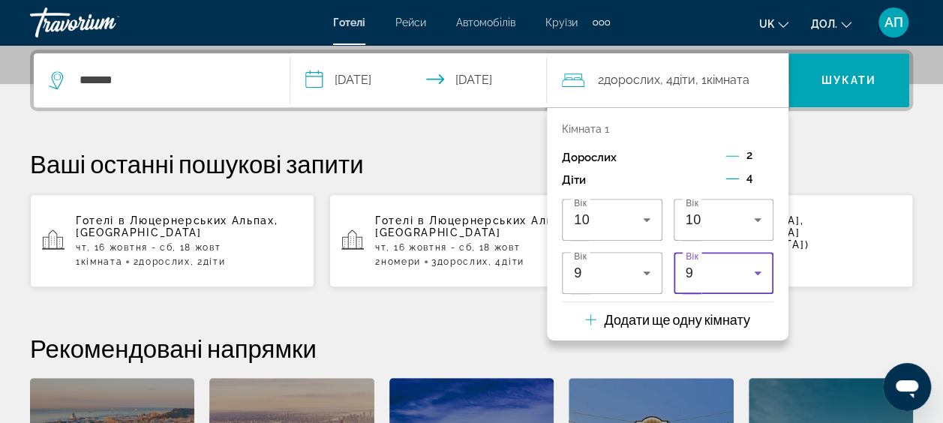
click at [754, 273] on icon "Мандрівники: 2 дорослих, 4 дітей" at bounding box center [758, 273] width 18 height 18
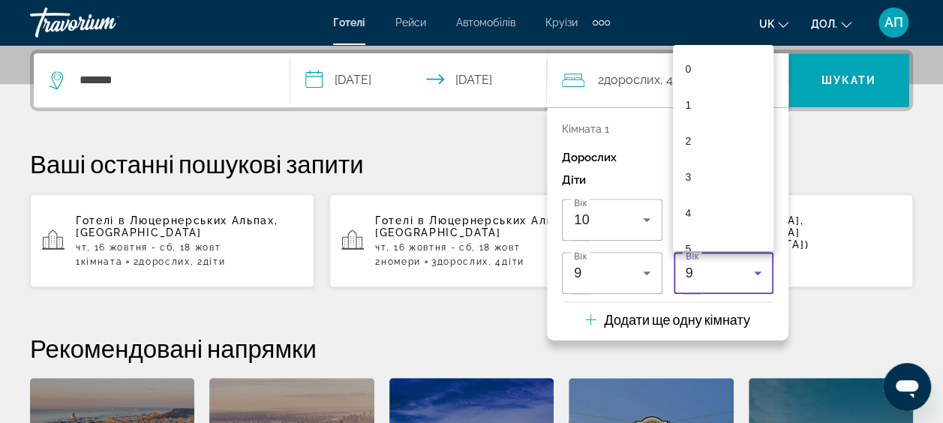
scroll to position [160, 0]
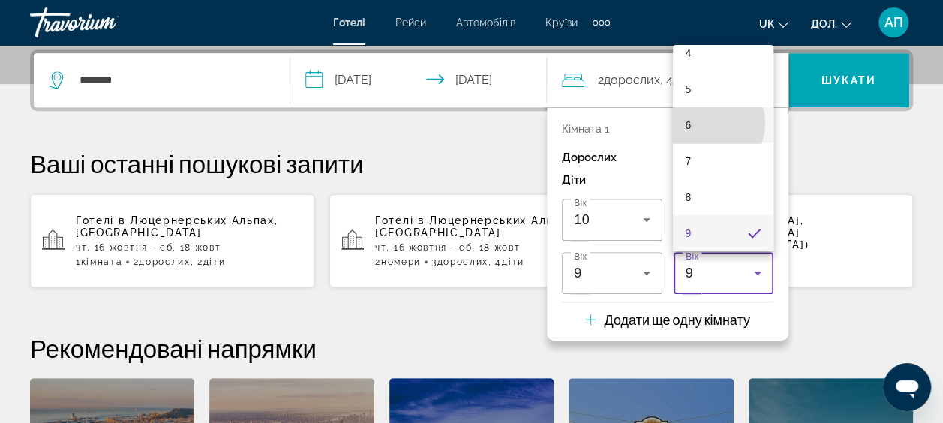
click at [704, 123] on mat-option "6" at bounding box center [723, 125] width 101 height 36
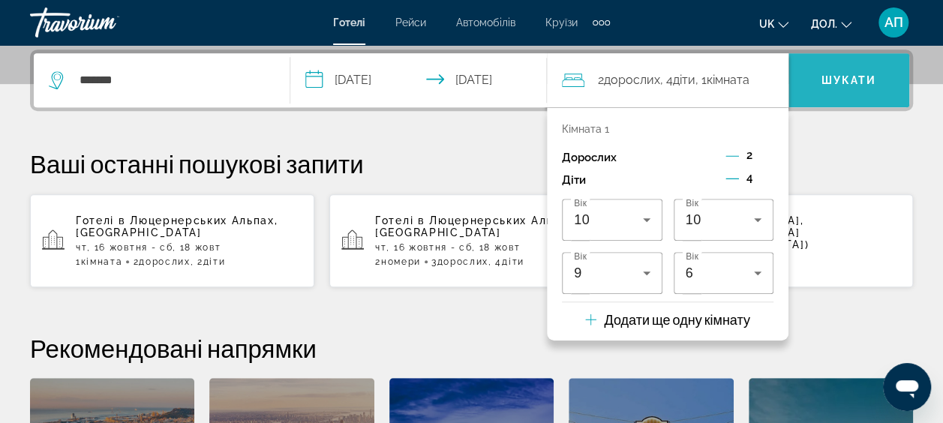
click at [860, 75] on span "Шукати" at bounding box center [849, 80] width 56 height 12
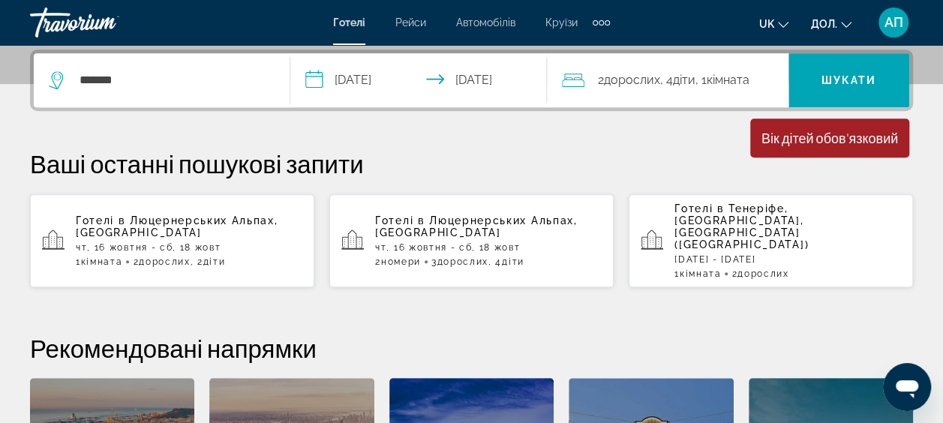
click at [848, 131] on div "Вік дітей обов'язковий" at bounding box center [829, 138] width 137 height 17
click at [852, 62] on span "Шукати" at bounding box center [848, 80] width 121 height 36
click at [815, 144] on div "Вік дітей обов'язковий" at bounding box center [829, 138] width 137 height 17
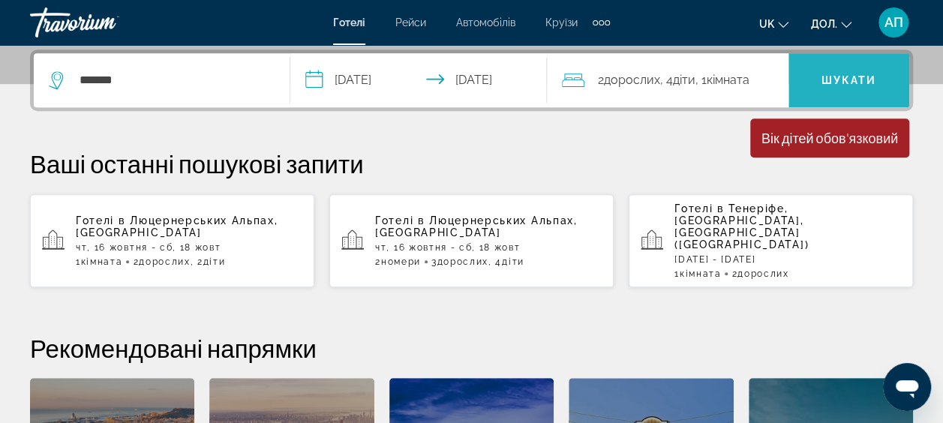
click at [842, 72] on span "Шукати" at bounding box center [848, 80] width 121 height 36
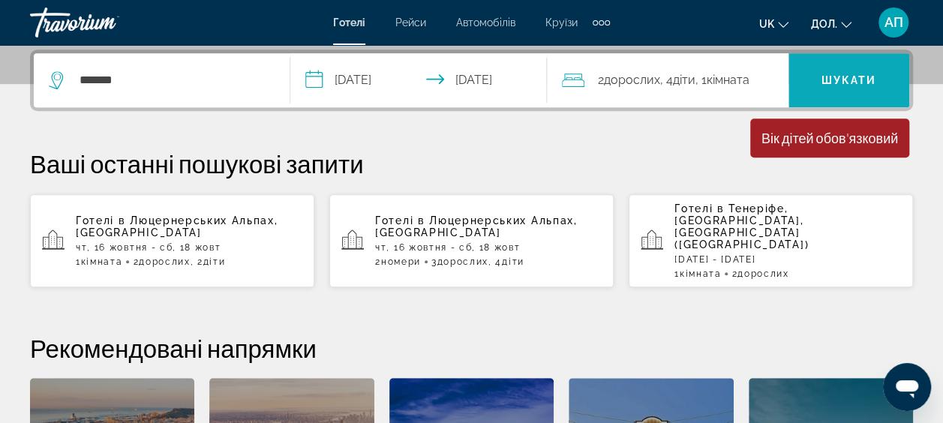
click at [842, 72] on span "Шукати" at bounding box center [848, 80] width 121 height 36
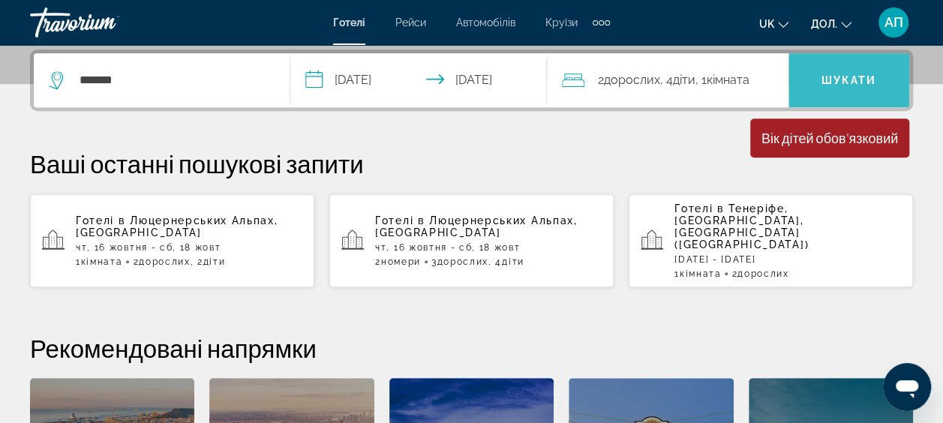
click at [842, 72] on span "Шукати" at bounding box center [848, 80] width 121 height 36
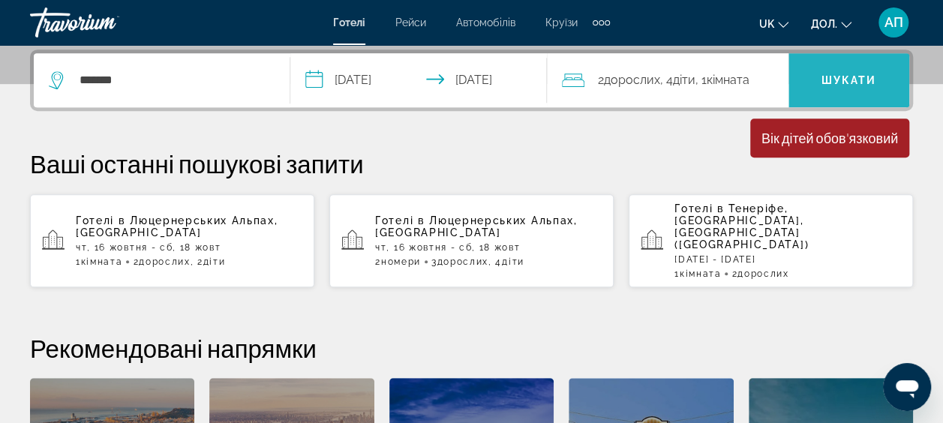
click at [842, 72] on span "Шукати" at bounding box center [848, 80] width 121 height 36
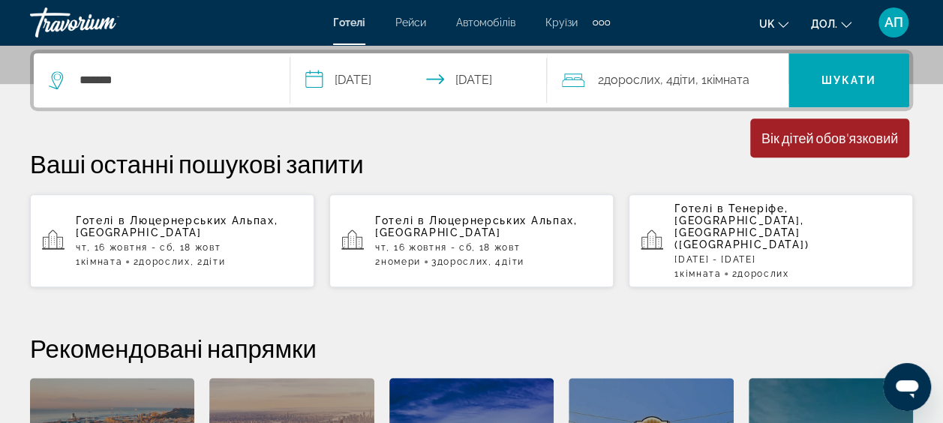
click at [694, 66] on div "2 Adult Дорослих , 4 Дитина Діти , 1 Кімната rooms" at bounding box center [675, 80] width 227 height 54
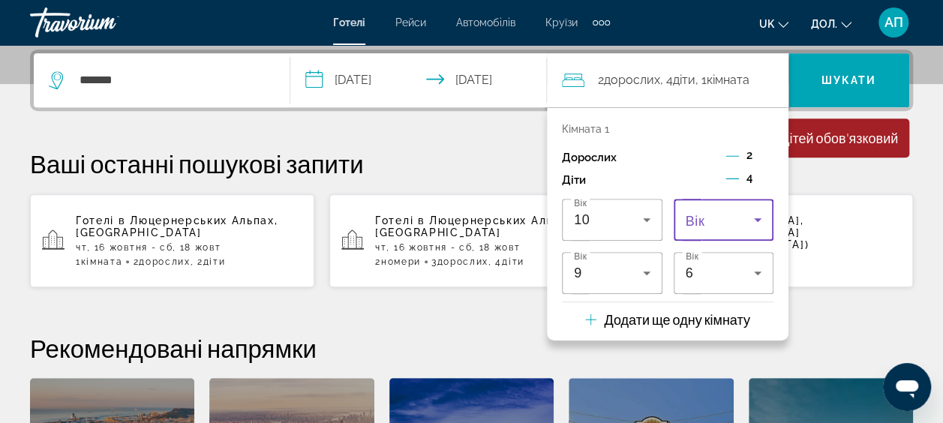
click at [757, 213] on icon "Мандрівники: 2 дорослих, 4 дітей" at bounding box center [758, 220] width 18 height 18
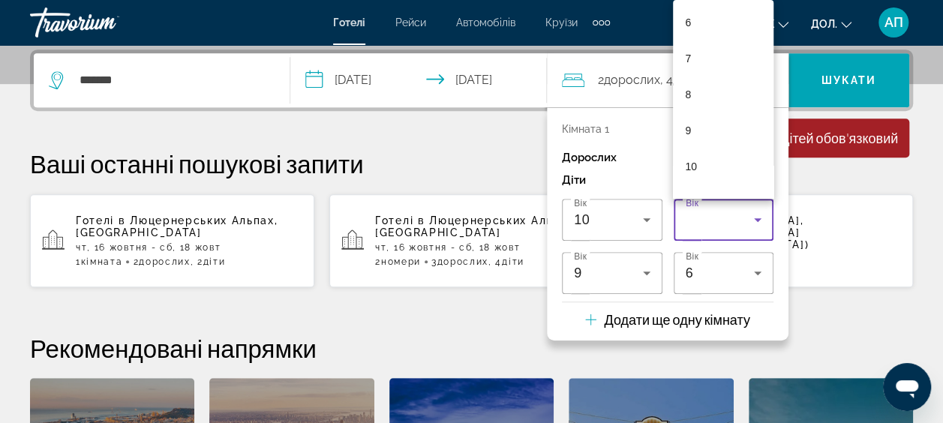
scroll to position [240, 0]
click at [699, 149] on mat-option "10" at bounding box center [723, 144] width 101 height 36
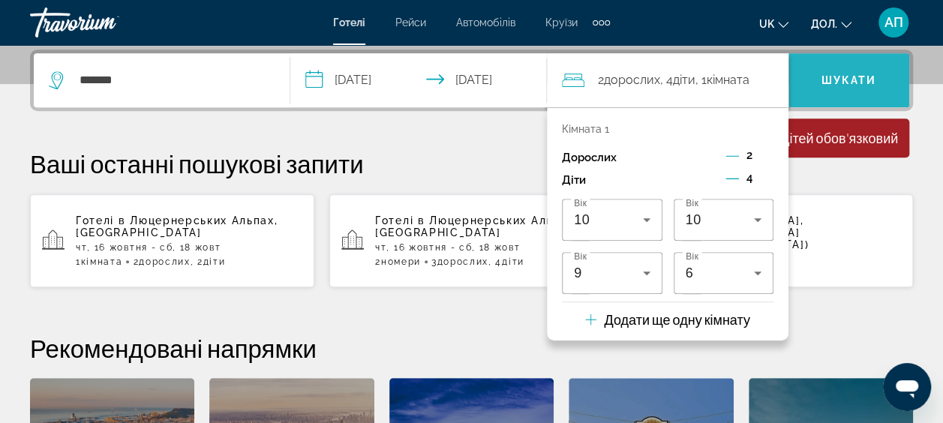
click at [857, 72] on span "Шукати" at bounding box center [848, 80] width 121 height 36
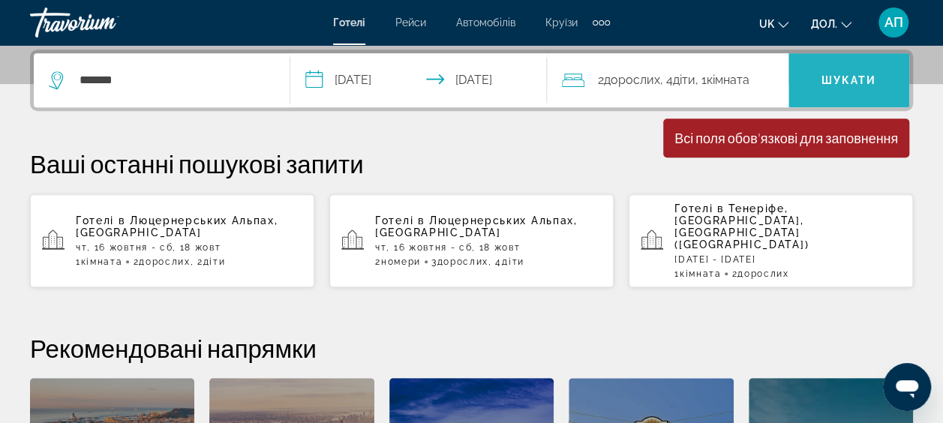
click at [857, 72] on span "Шукати" at bounding box center [848, 80] width 121 height 36
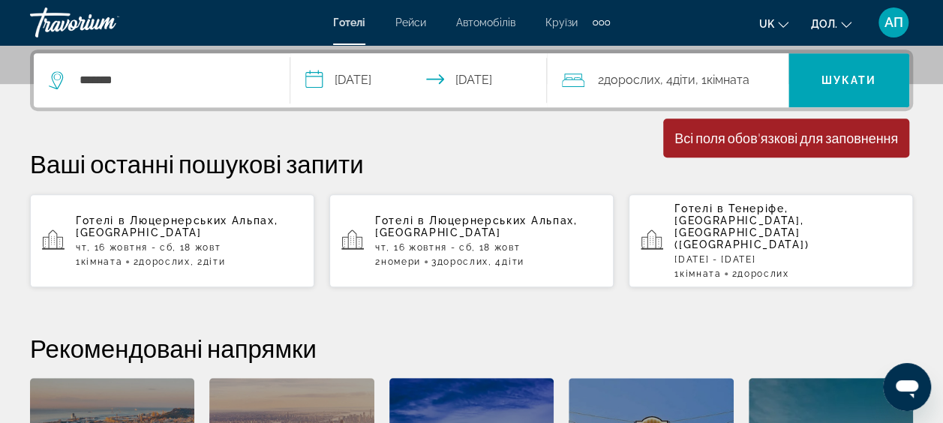
click at [838, 135] on div "Всі поля обов'язкові для заповнення" at bounding box center [786, 138] width 224 height 17
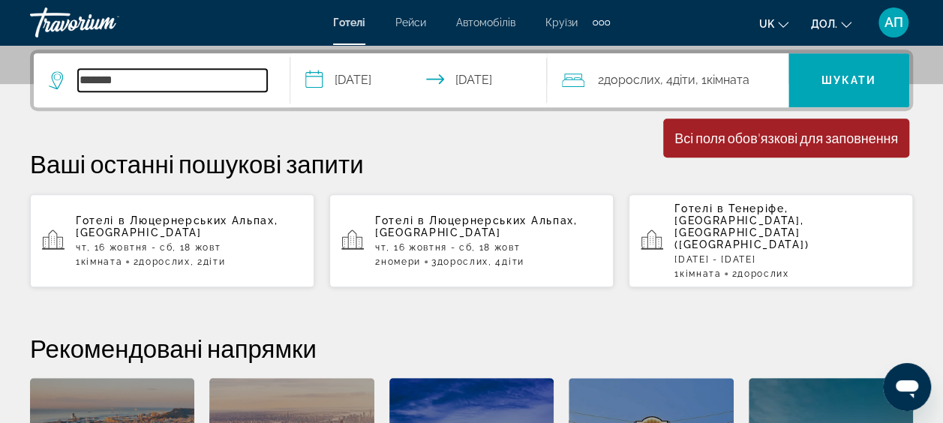
click at [207, 79] on input "*******" at bounding box center [172, 80] width 189 height 23
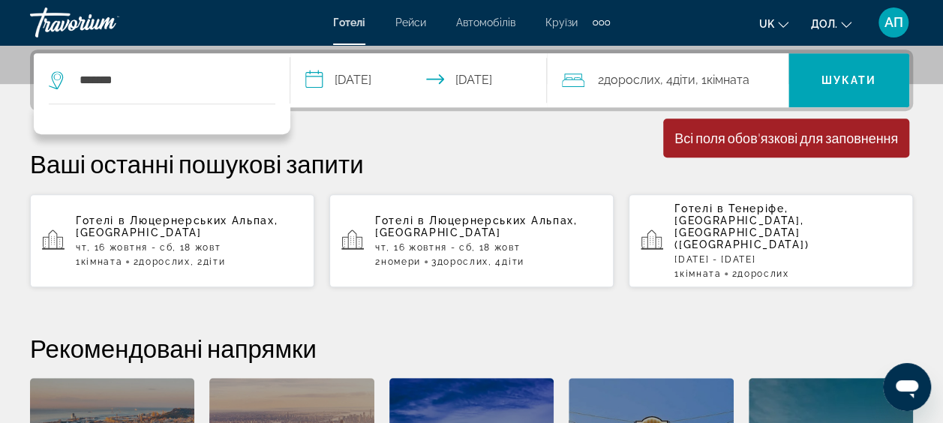
click at [329, 80] on input "**********" at bounding box center [421, 82] width 263 height 59
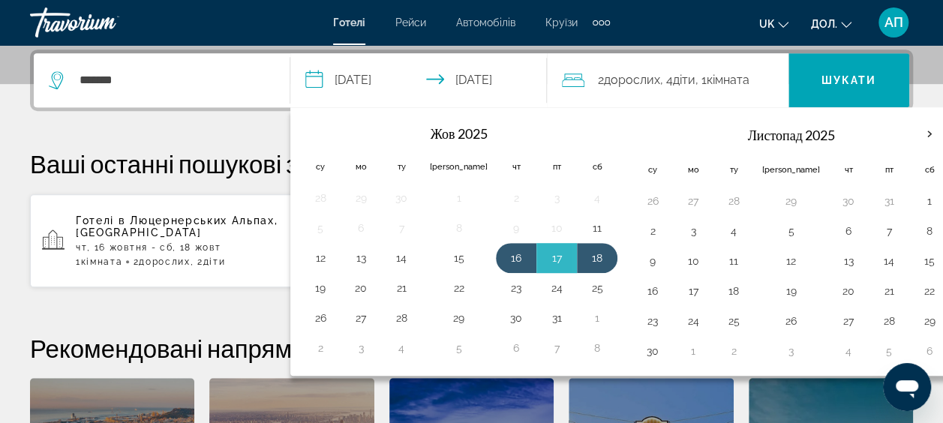
click at [586, 75] on div "2 Adult Дорослих , 4 Дитина Діти , 1 Кімната rooms" at bounding box center [675, 80] width 227 height 21
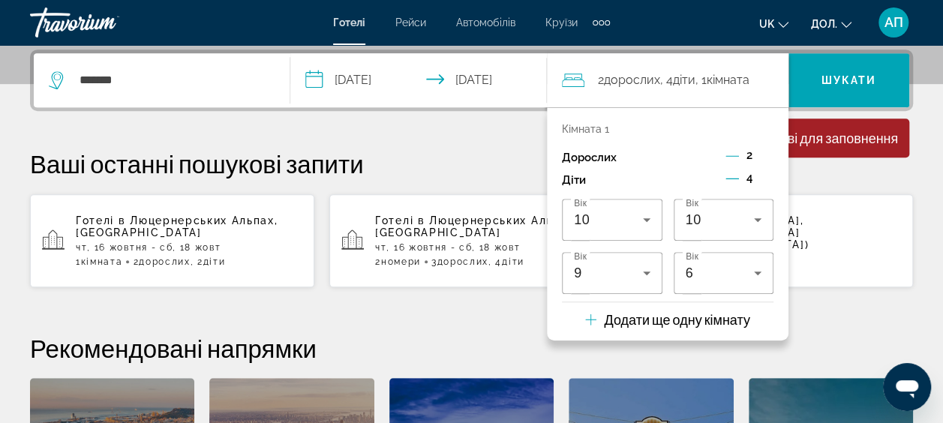
click at [591, 316] on icon "Мандрівники: 2 дорослих, 4 дітей" at bounding box center [590, 320] width 11 height 18
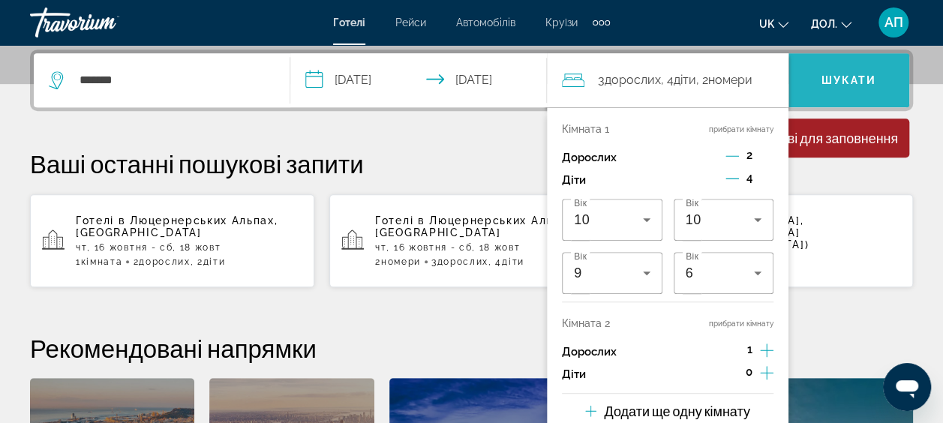
click at [864, 83] on span "Шукати" at bounding box center [849, 80] width 56 height 12
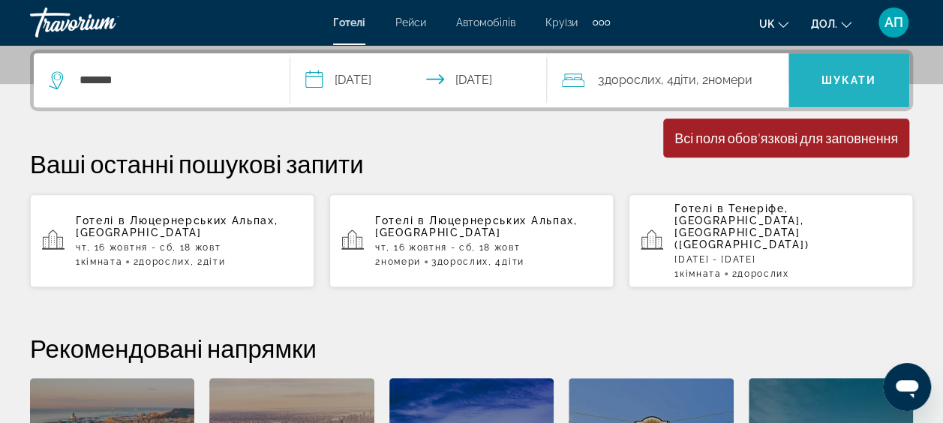
click at [836, 63] on span "Шукати" at bounding box center [848, 80] width 121 height 36
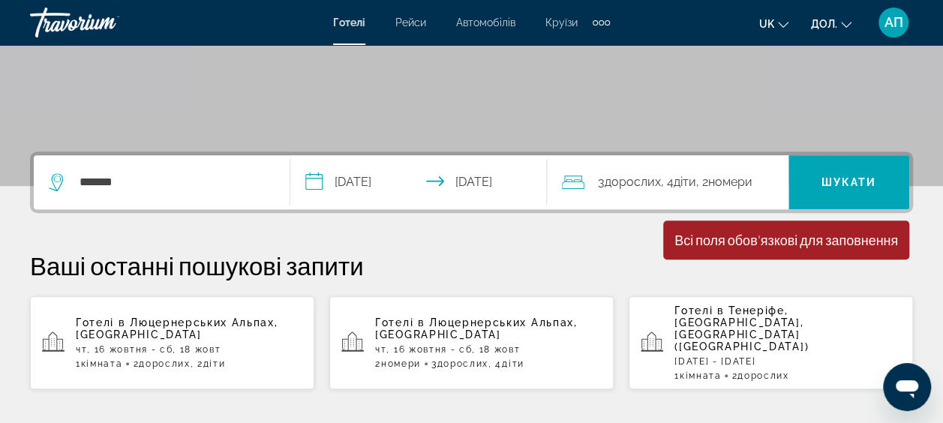
scroll to position [291, 0]
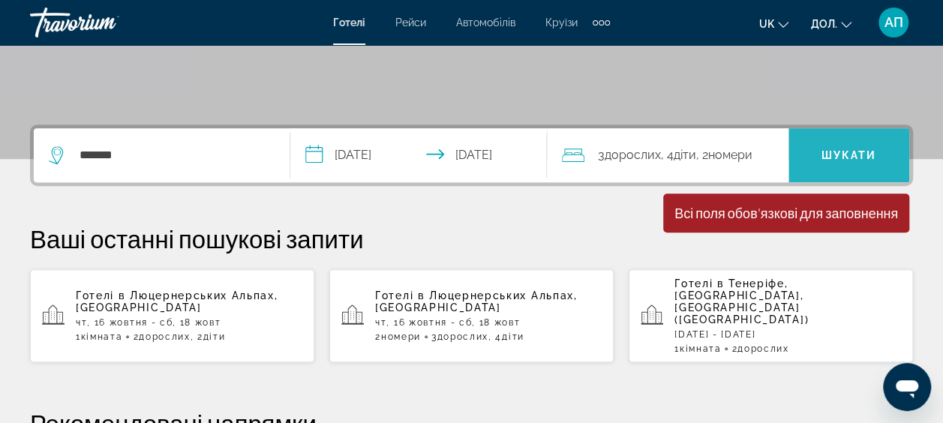
click at [882, 159] on span "Шукати" at bounding box center [848, 155] width 121 height 36
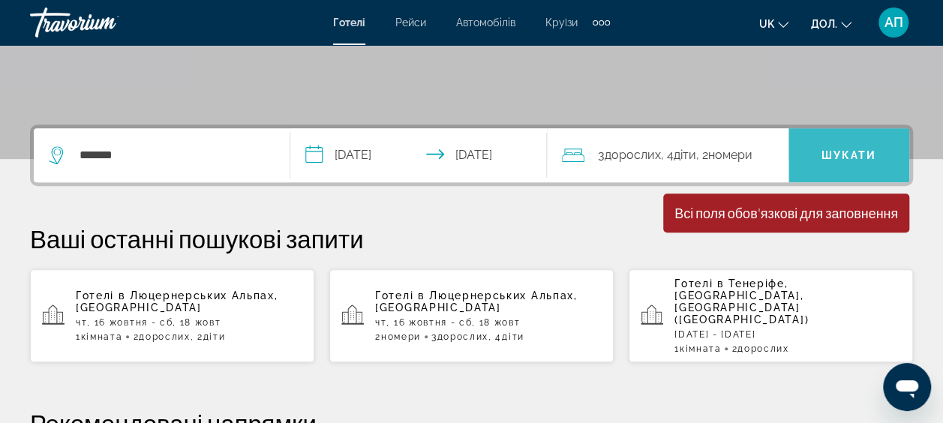
click at [882, 159] on span "Шукати" at bounding box center [848, 155] width 121 height 36
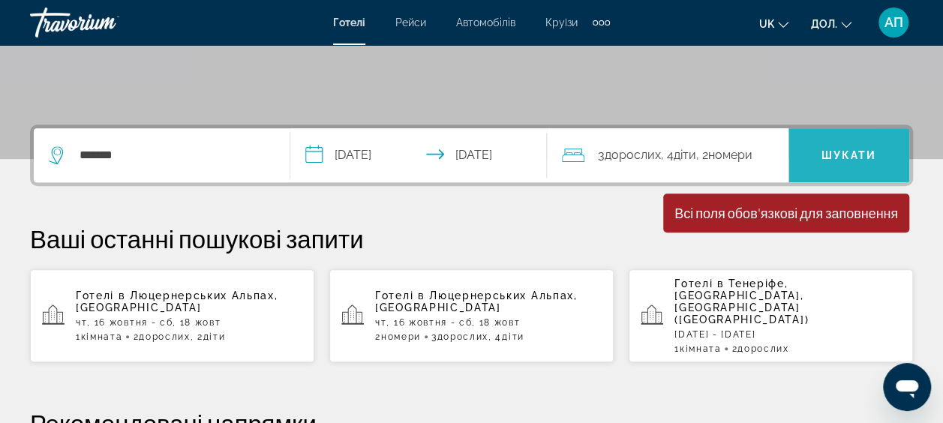
click at [882, 159] on span "Шукати" at bounding box center [848, 155] width 121 height 36
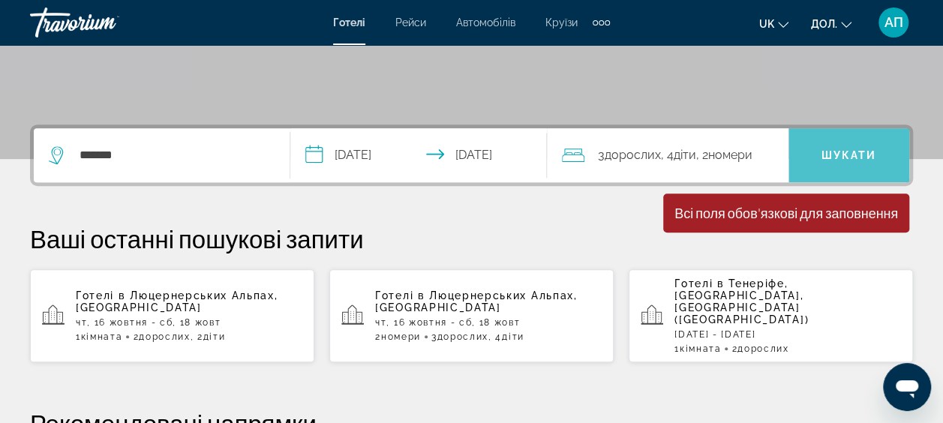
click at [882, 159] on span "Шукати" at bounding box center [848, 155] width 121 height 36
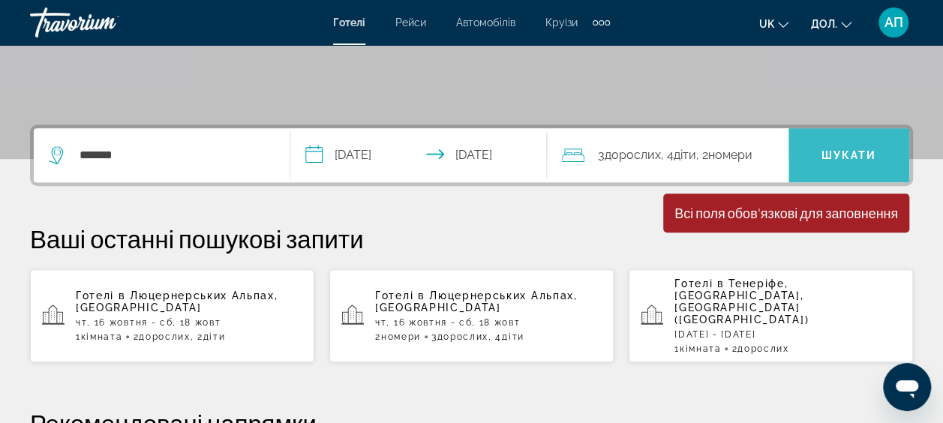
click at [882, 159] on span "Шукати" at bounding box center [848, 155] width 121 height 36
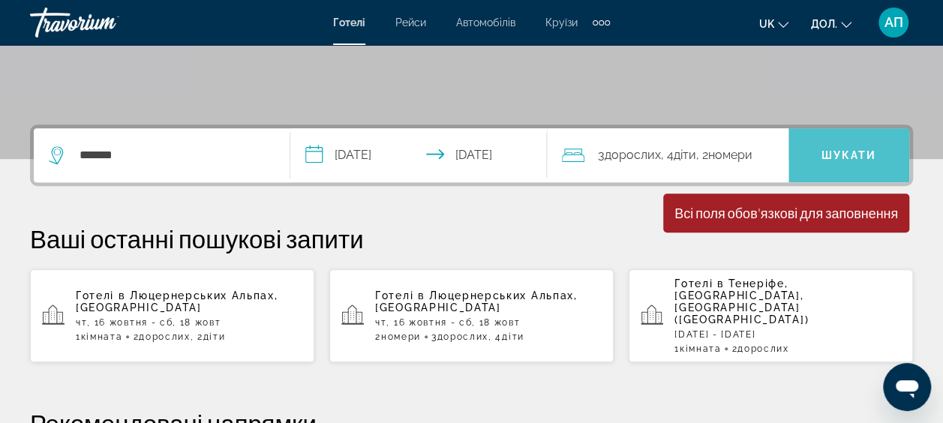
click at [882, 159] on span "Шукати" at bounding box center [848, 155] width 121 height 36
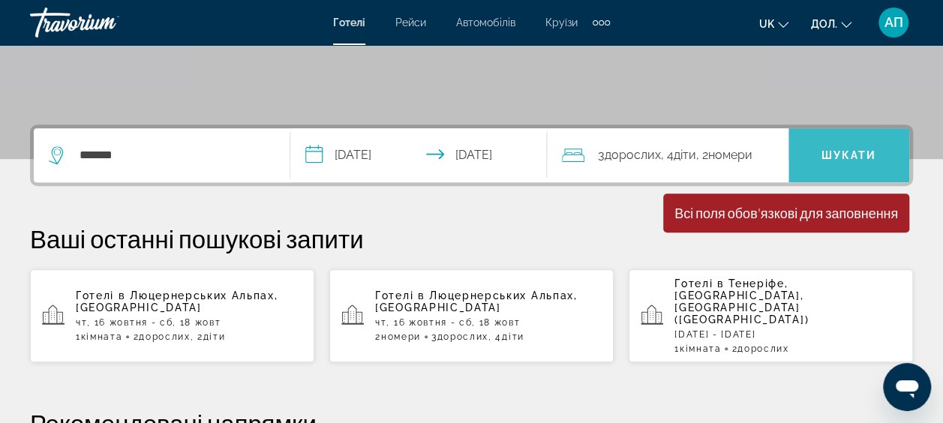
click at [882, 159] on span "Шукати" at bounding box center [848, 155] width 121 height 36
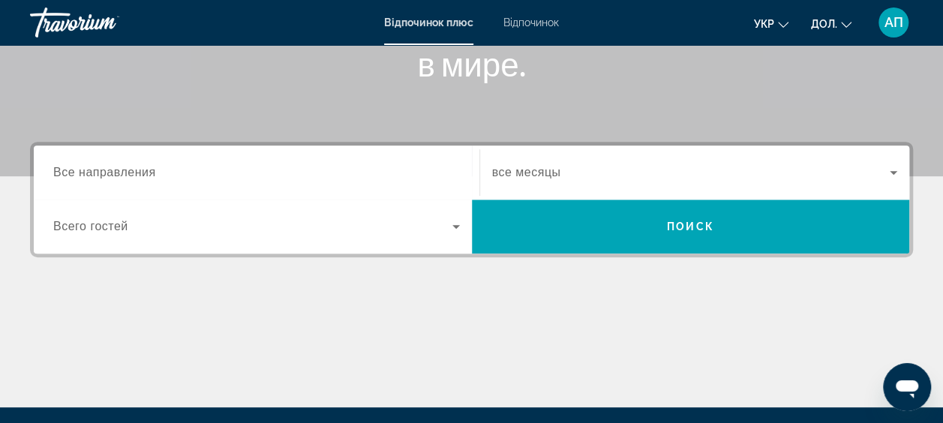
scroll to position [275, 0]
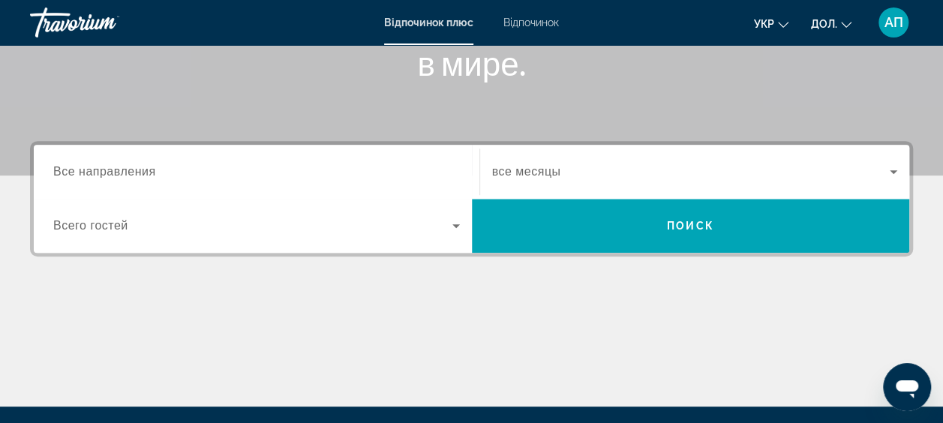
click at [114, 174] on span "Все направления" at bounding box center [104, 171] width 103 height 13
click at [114, 174] on input "Destination Все направления" at bounding box center [256, 173] width 407 height 18
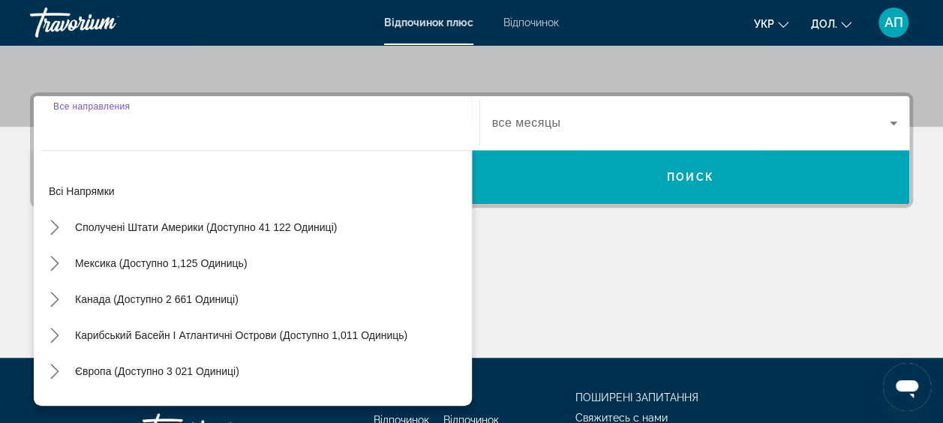
scroll to position [366, 0]
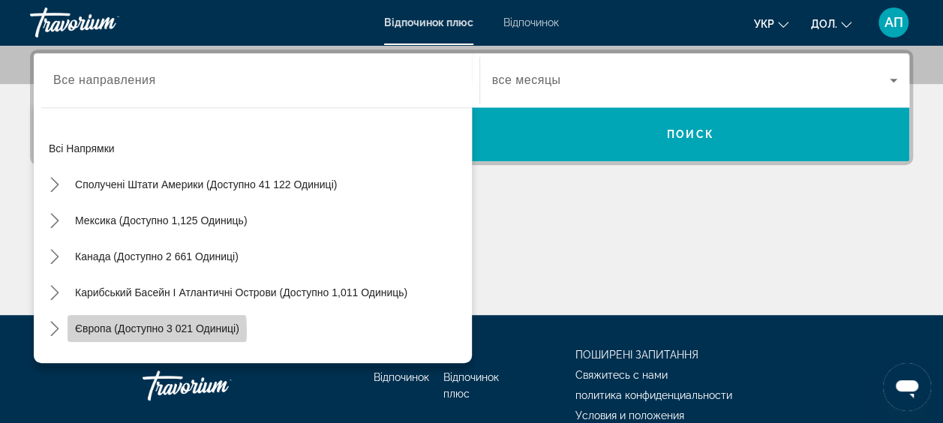
click at [135, 331] on span "Європа (доступно 3 021 одиниці)" at bounding box center [157, 329] width 164 height 12
type input "**********"
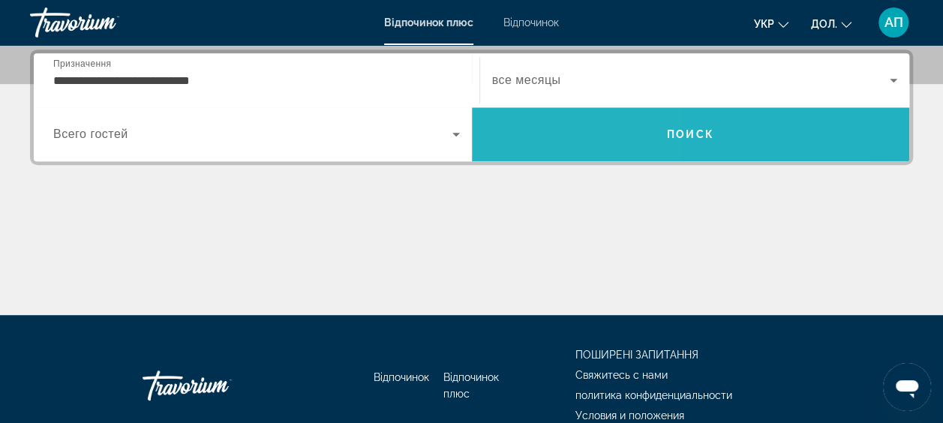
click at [510, 140] on span "Шукати" at bounding box center [691, 134] width 438 height 36
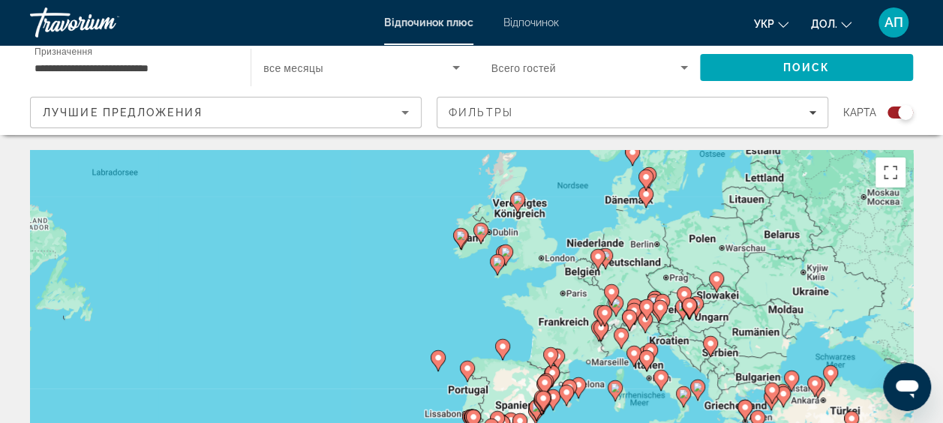
click at [689, 289] on icon "Основний зміст" at bounding box center [684, 297] width 15 height 21
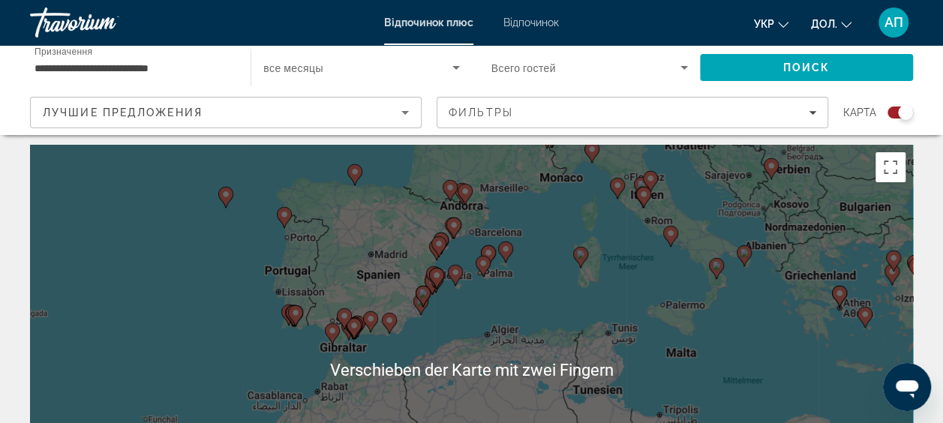
scroll to position [15, 0]
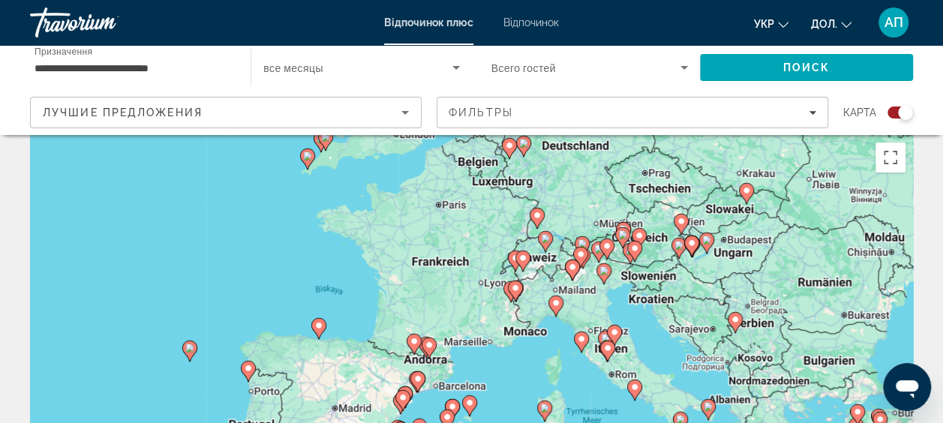
drag, startPoint x: 812, startPoint y: 176, endPoint x: 776, endPoint y: 341, distance: 168.9
click at [776, 341] on div "Um den Modus zum Ziehen mit der Tastatur zu aktivieren, drückst du Alt + Eingab…" at bounding box center [471, 360] width 883 height 450
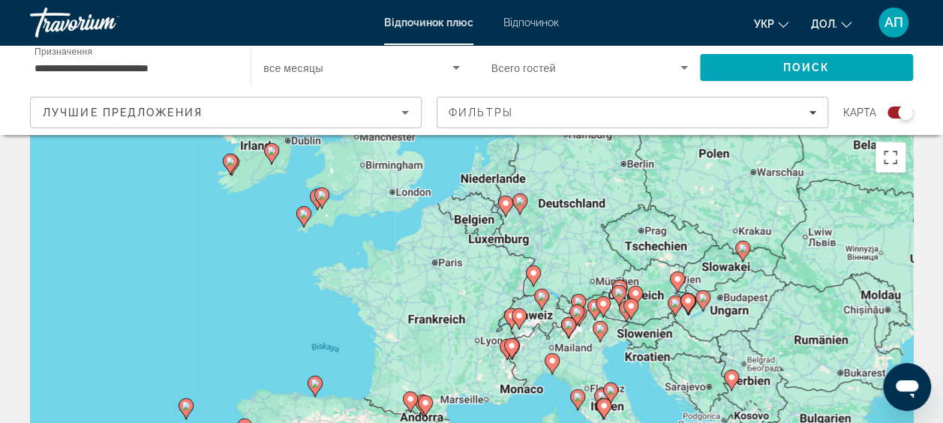
drag, startPoint x: 758, startPoint y: 211, endPoint x: 755, endPoint y: 272, distance: 60.9
click at [755, 272] on div "Um den Modus zum Ziehen mit der Tastatur zu aktivieren, drückst du Alt + Eingab…" at bounding box center [471, 360] width 883 height 450
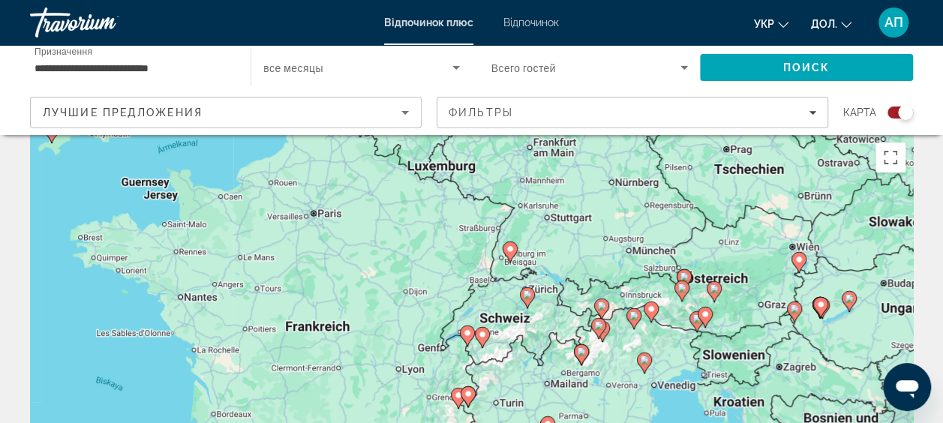
drag, startPoint x: 857, startPoint y: 206, endPoint x: 821, endPoint y: 277, distance: 79.5
click at [821, 277] on div "Um den Modus zum Ziehen mit der Tastatur zu aktivieren, drückst du Alt + Eingab…" at bounding box center [471, 360] width 883 height 450
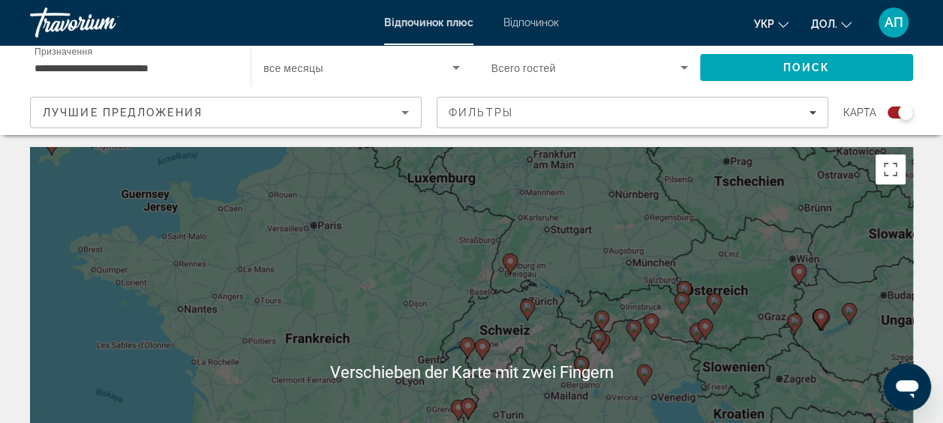
scroll to position [5, 0]
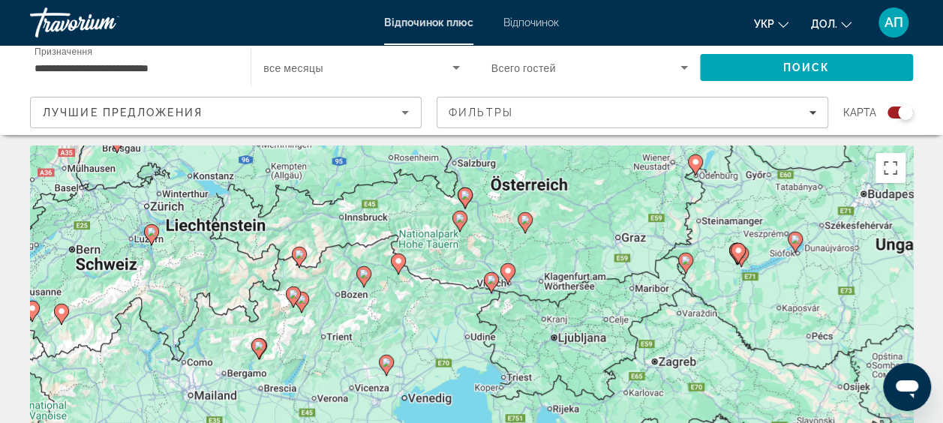
drag, startPoint x: 765, startPoint y: 279, endPoint x: 734, endPoint y: 201, distance: 84.1
click at [734, 201] on div "Um den Modus zum Ziehen mit der Tastatur zu aktivieren, drückst du Alt + Eingab…" at bounding box center [471, 371] width 883 height 450
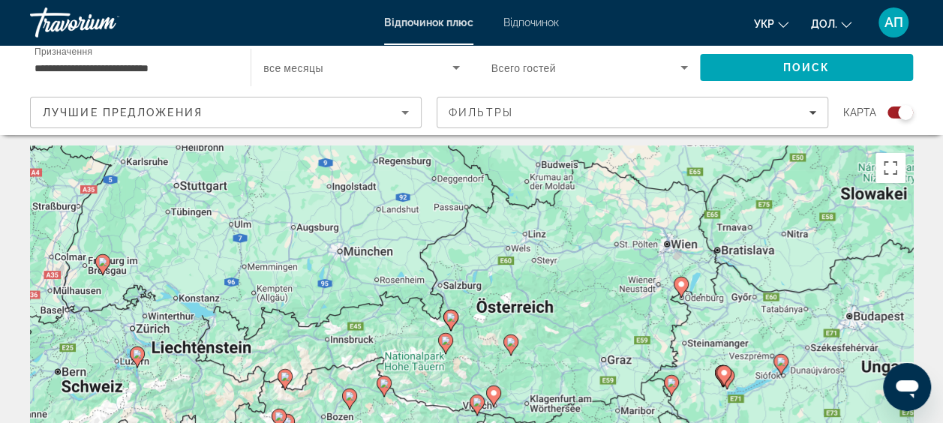
drag, startPoint x: 567, startPoint y: 252, endPoint x: 557, endPoint y: 416, distance: 164.6
click at [557, 416] on div "Um den Modus zum Ziehen mit der Tastatur zu aktivieren, drückst du Alt + Eingab…" at bounding box center [471, 371] width 883 height 450
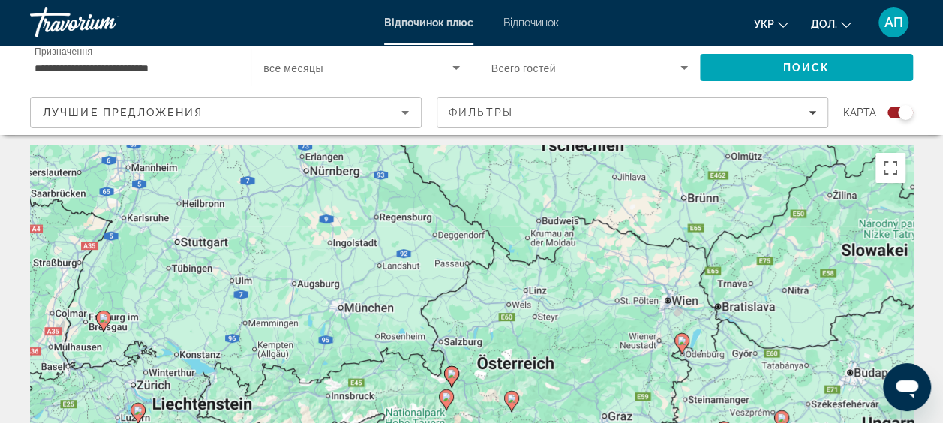
drag, startPoint x: 572, startPoint y: 272, endPoint x: 567, endPoint y: 254, distance: 18.6
click at [567, 254] on div "Um den Modus zum Ziehen mit der Tastatur zu aktivieren, drückst du Alt + Eingab…" at bounding box center [471, 371] width 883 height 450
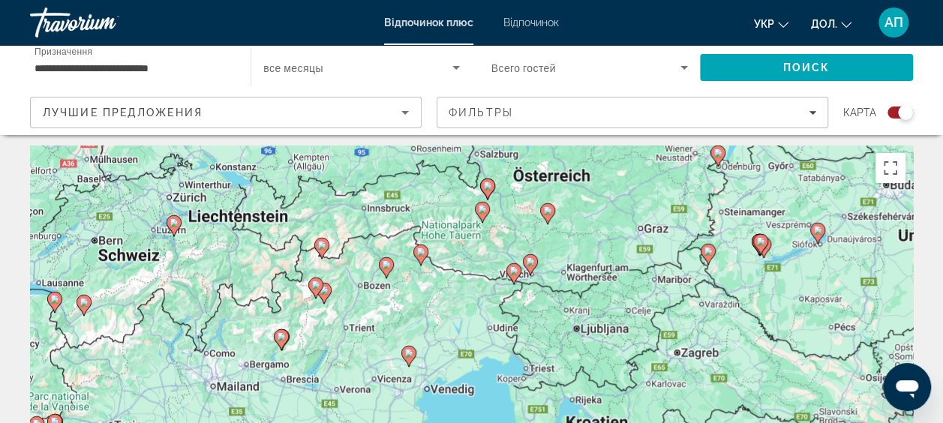
drag, startPoint x: 536, startPoint y: 349, endPoint x: 572, endPoint y: 165, distance: 187.3
click at [572, 165] on div "Um den Modus zum Ziehen mit der Tastatur zu aktivieren, drückst du Alt + Eingab…" at bounding box center [471, 371] width 883 height 450
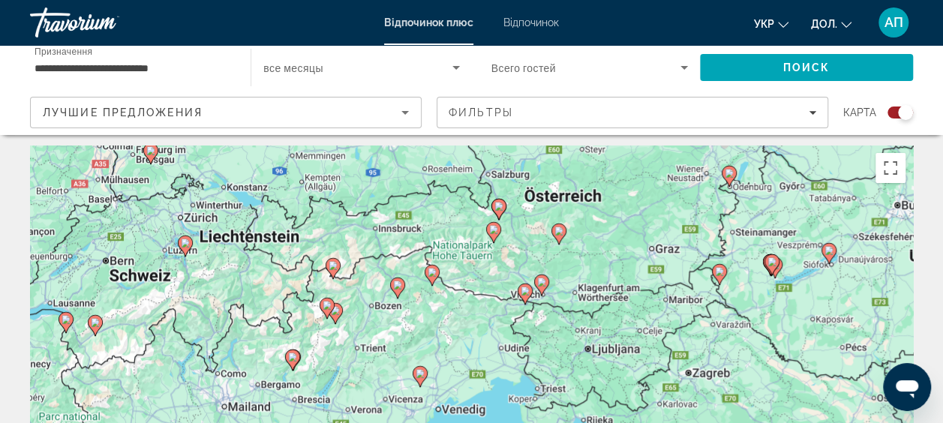
drag, startPoint x: 518, startPoint y: 326, endPoint x: 530, endPoint y: 344, distance: 21.6
click at [530, 344] on div "Um den Modus zum Ziehen mit der Tastatur zu aktivieren, drückst du Alt + Eingab…" at bounding box center [471, 371] width 883 height 450
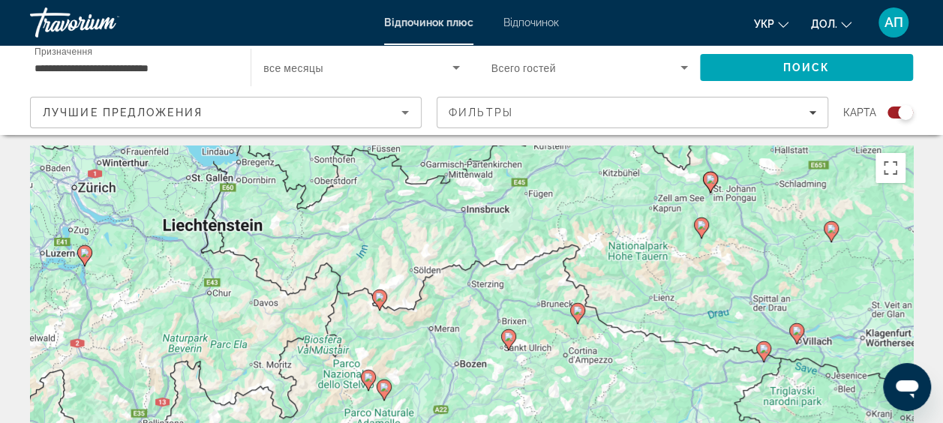
drag, startPoint x: 662, startPoint y: 317, endPoint x: 945, endPoint y: 338, distance: 284.3
click at [943, 338] on html "**********" at bounding box center [471, 206] width 943 height 423
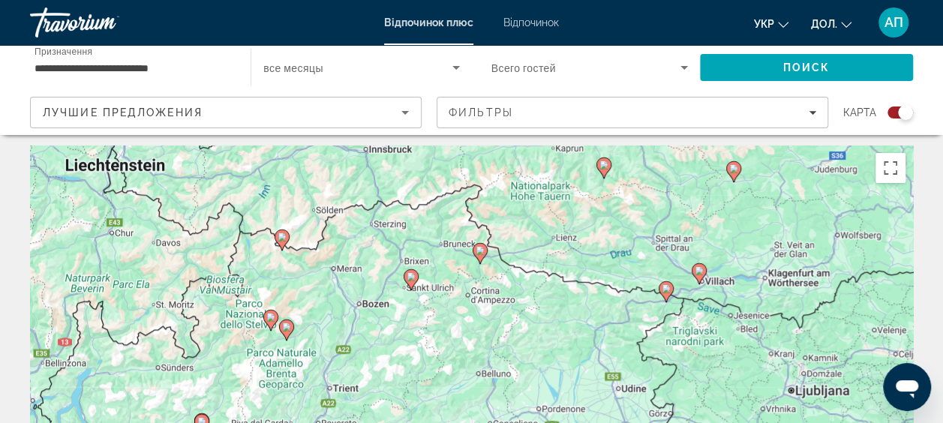
drag, startPoint x: 570, startPoint y: 215, endPoint x: 476, endPoint y: 146, distance: 117.0
click at [476, 146] on div "Um den Modus zum Ziehen mit der Tastatur zu aktivieren, drückst du Alt + Eingab…" at bounding box center [471, 371] width 883 height 450
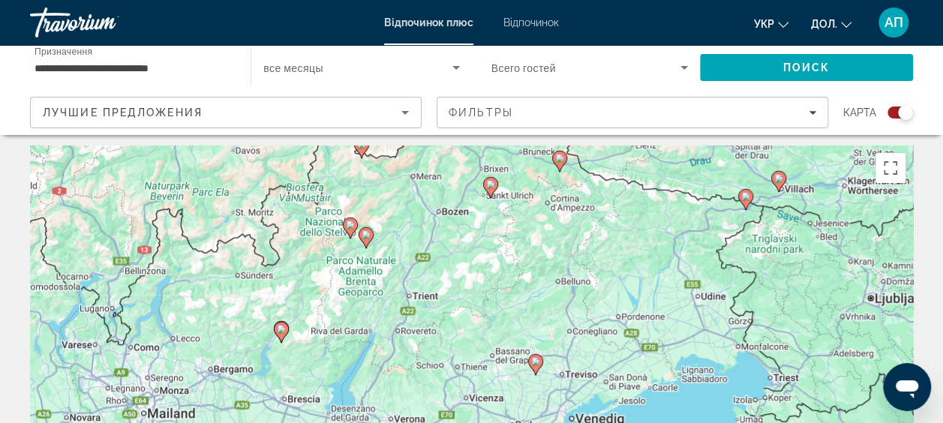
drag, startPoint x: 506, startPoint y: 290, endPoint x: 582, endPoint y: 203, distance: 115.3
click at [582, 203] on div "Um den Modus zum Ziehen mit der Tastatur zu aktivieren, drückst du Alt + Eingab…" at bounding box center [471, 371] width 883 height 450
click at [489, 191] on icon "Основний зміст" at bounding box center [490, 189] width 14 height 20
type input "**********"
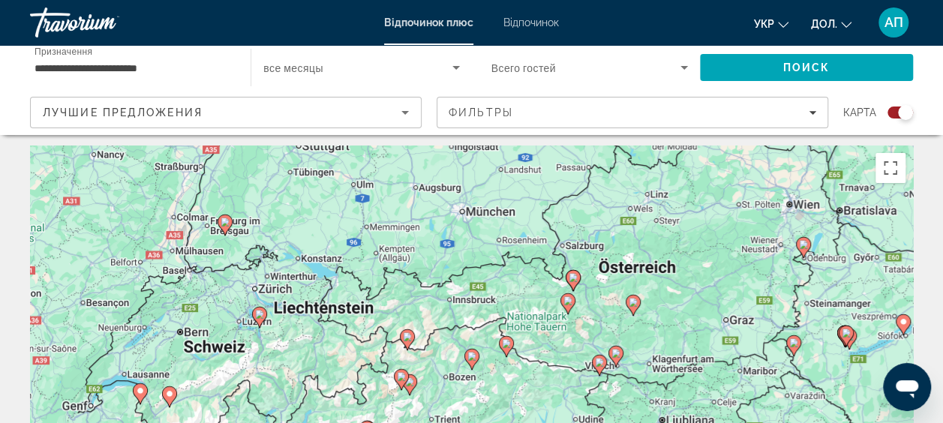
click at [473, 358] on image "Основний зміст" at bounding box center [471, 356] width 9 height 9
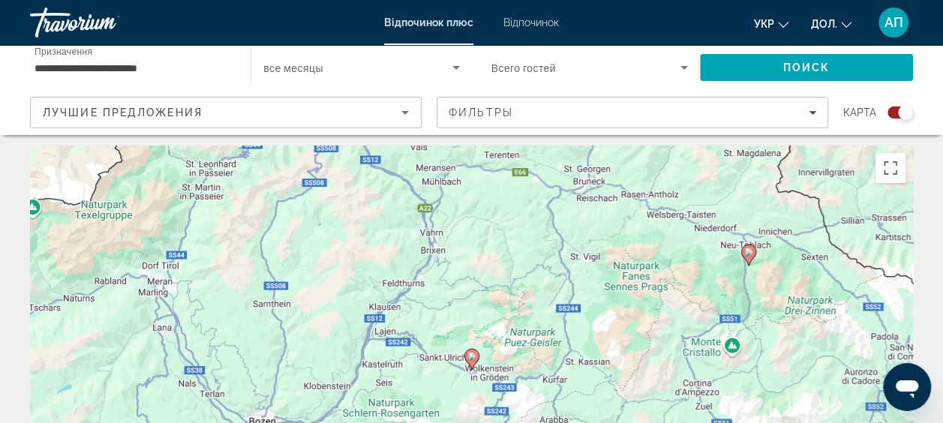
click at [473, 358] on image "Основний зміст" at bounding box center [471, 356] width 9 height 9
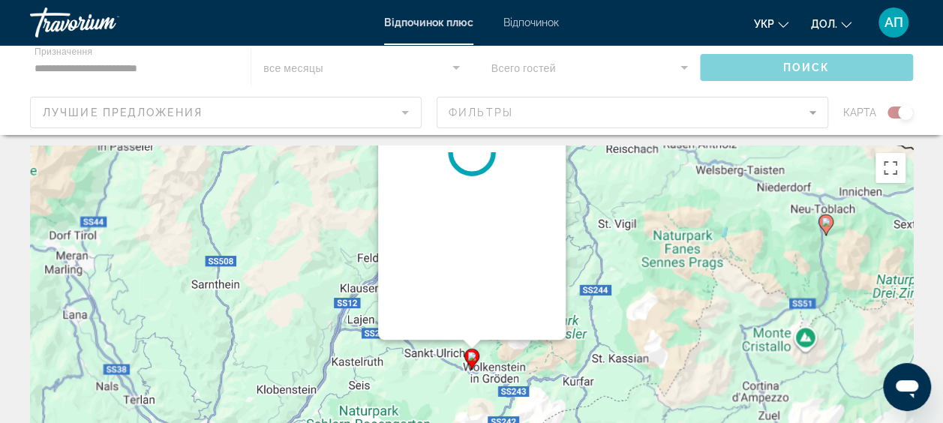
scroll to position [0, 0]
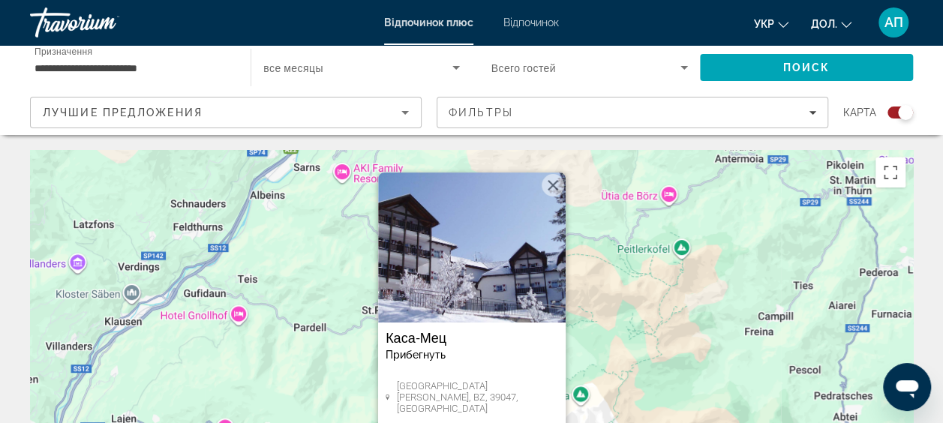
click at [434, 309] on img "Основний зміст" at bounding box center [472, 248] width 188 height 150
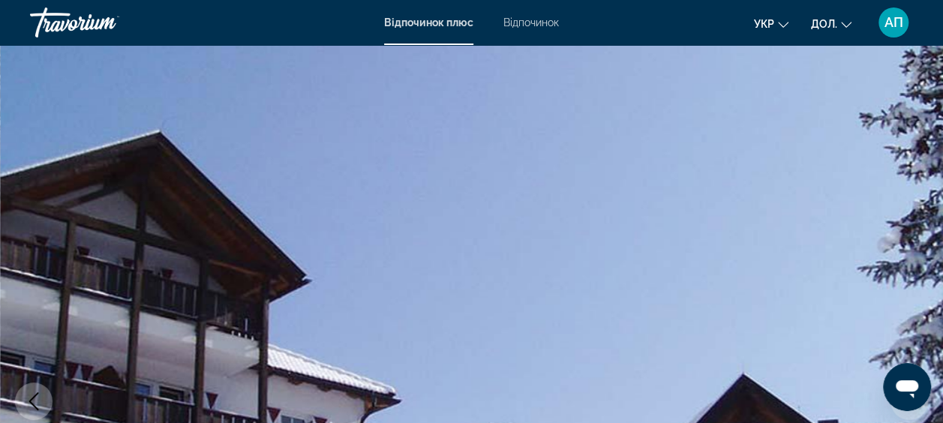
click at [866, 141] on img "Основний зміст" at bounding box center [471, 401] width 943 height 713
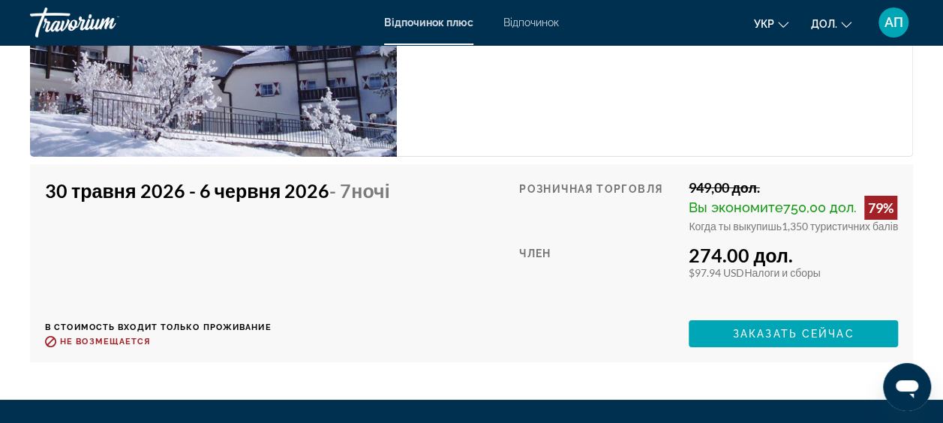
scroll to position [2645, 0]
